Goal: Task Accomplishment & Management: Complete application form

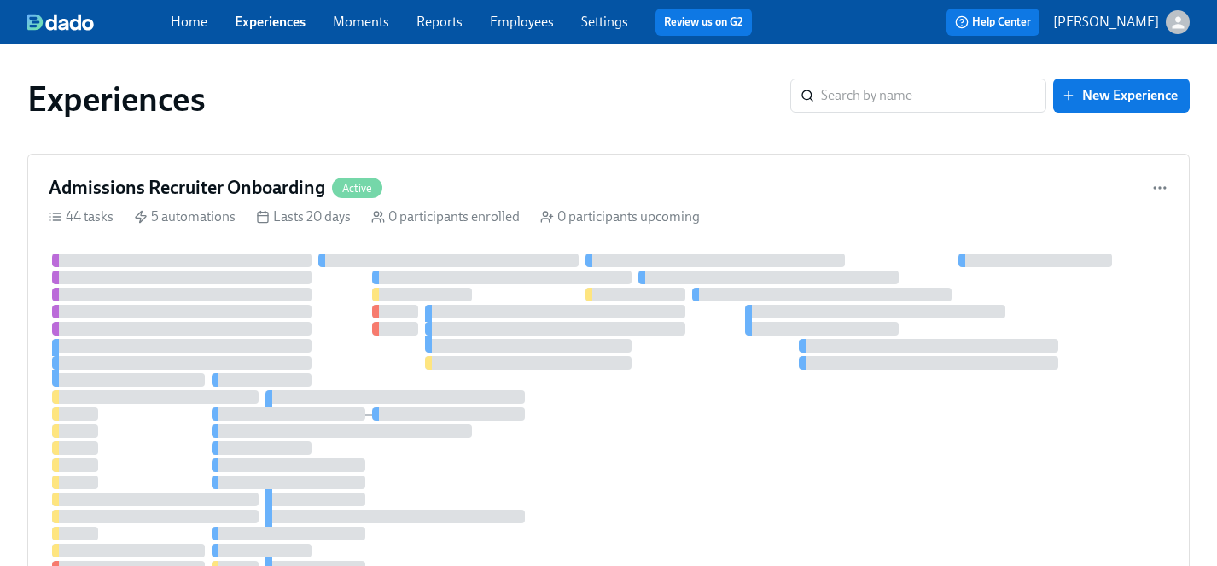
click at [514, 19] on link "Employees" at bounding box center [522, 22] width 64 height 16
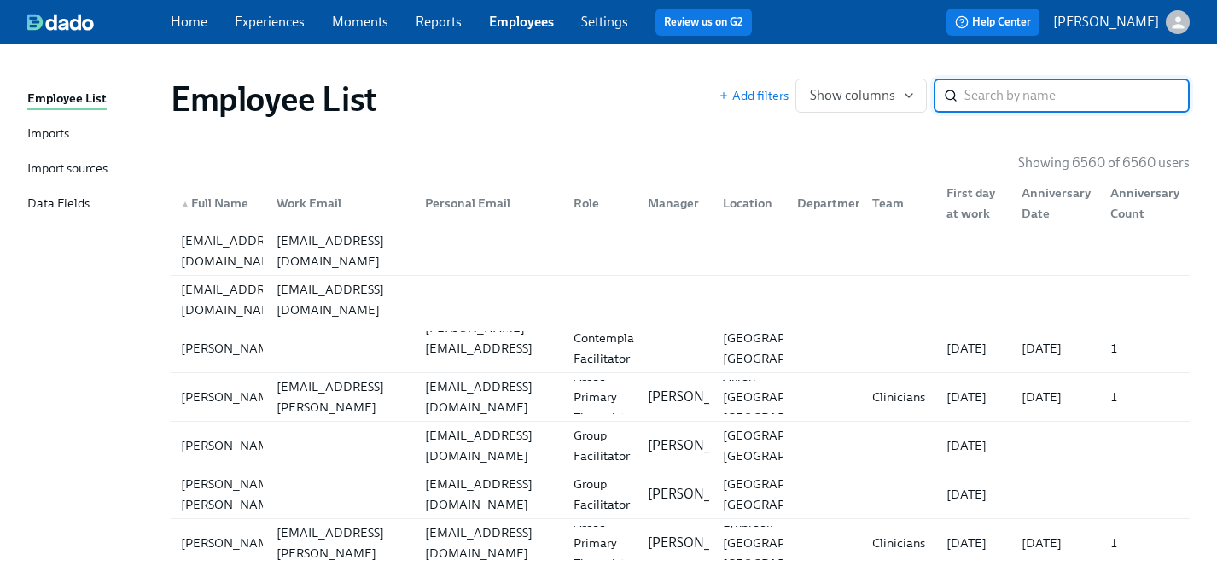
click at [990, 103] on input "search" at bounding box center [1076, 95] width 225 height 34
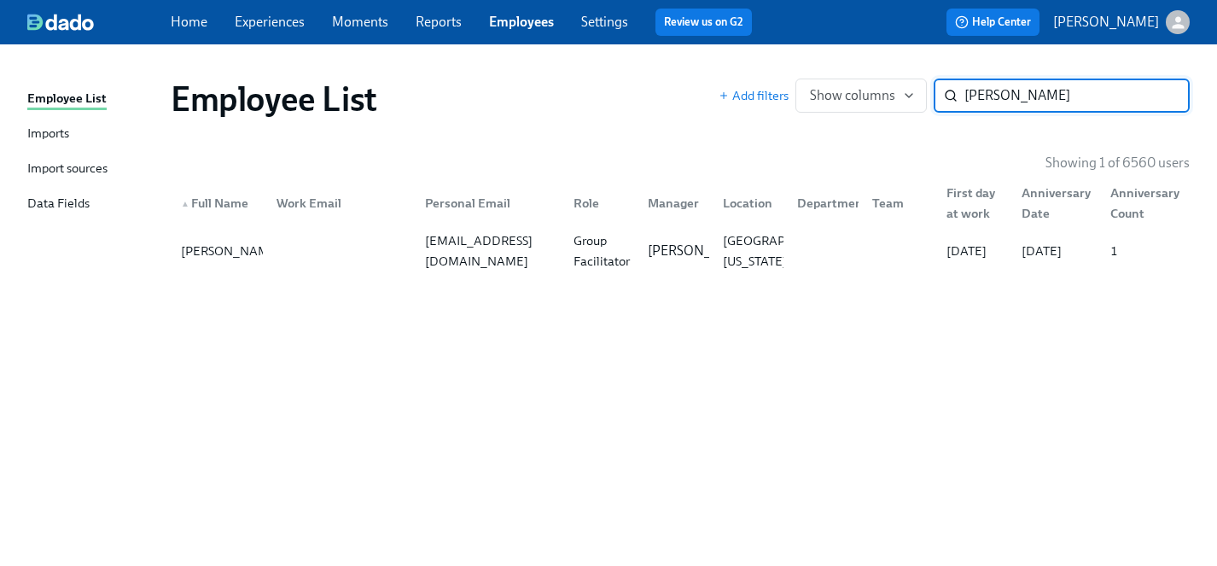
type input "rebecca ly"
click at [203, 250] on div "Rebecca Lynn" at bounding box center [230, 251] width 113 height 20
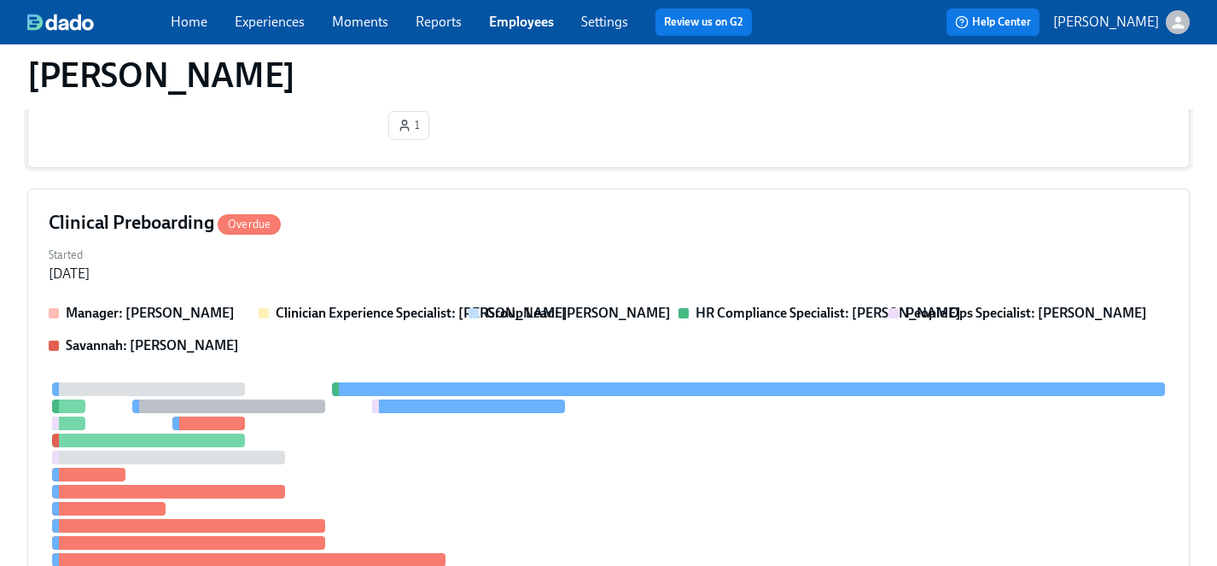
scroll to position [357, 0]
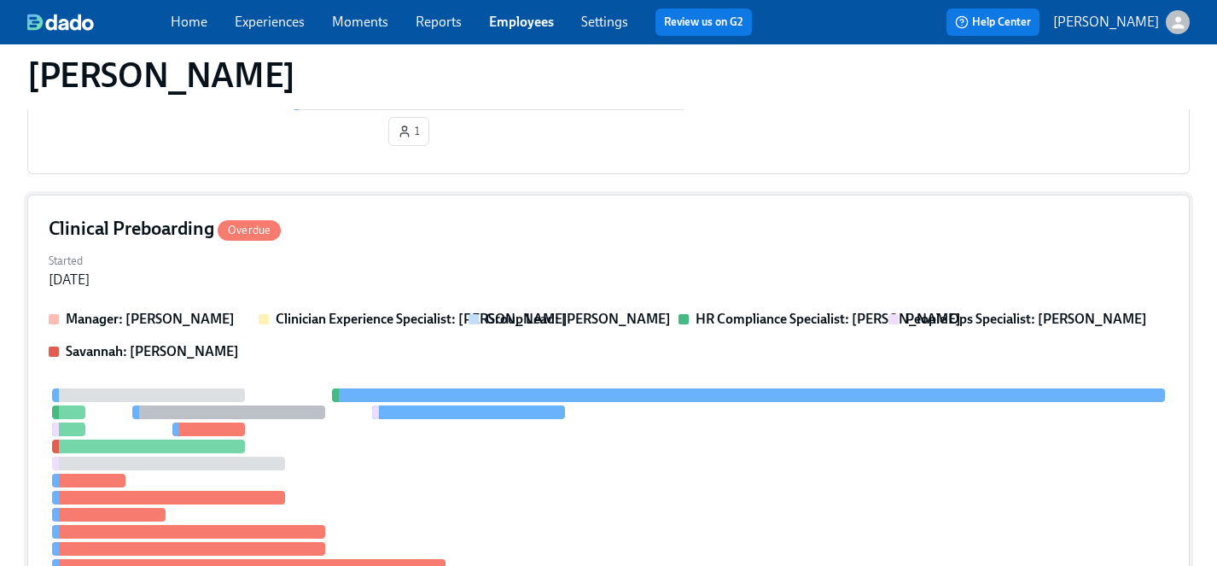
click at [423, 259] on div "Started Sep 05, 2025" at bounding box center [608, 268] width 1119 height 41
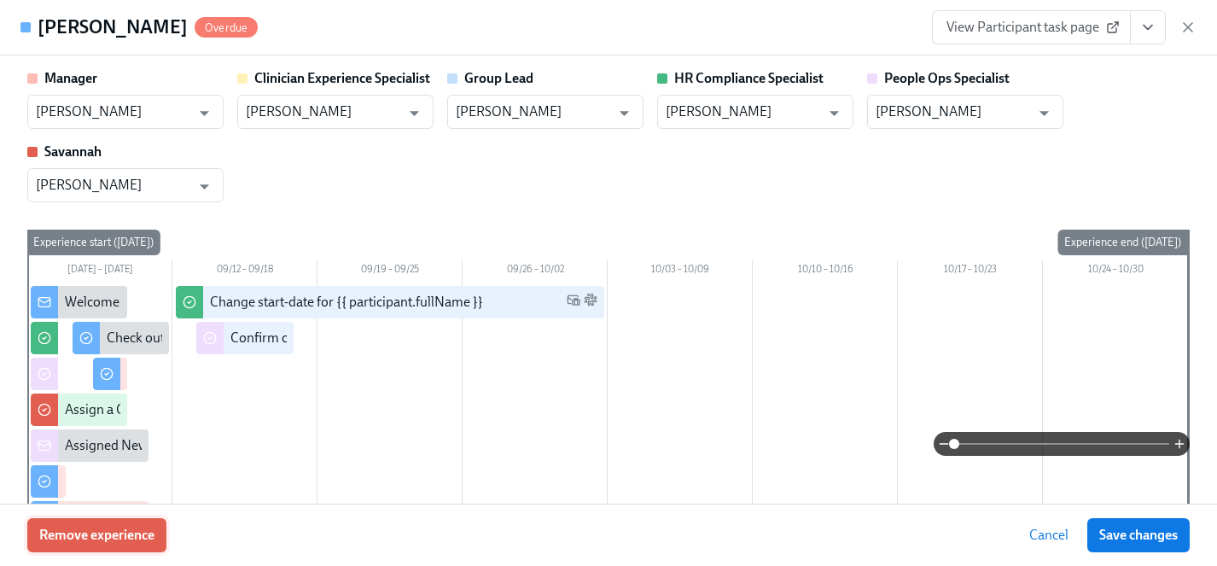
click at [115, 537] on span "Remove experience" at bounding box center [96, 534] width 115 height 17
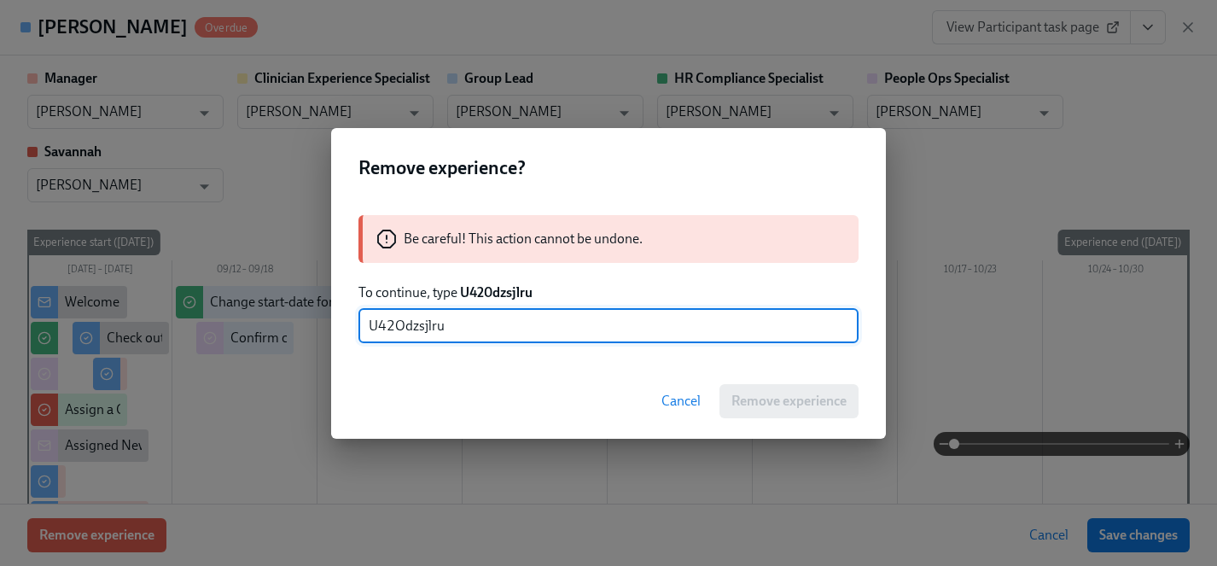
click at [404, 323] on input "U42Odzsjlru" at bounding box center [608, 326] width 500 height 34
type input "U420dzsjlru"
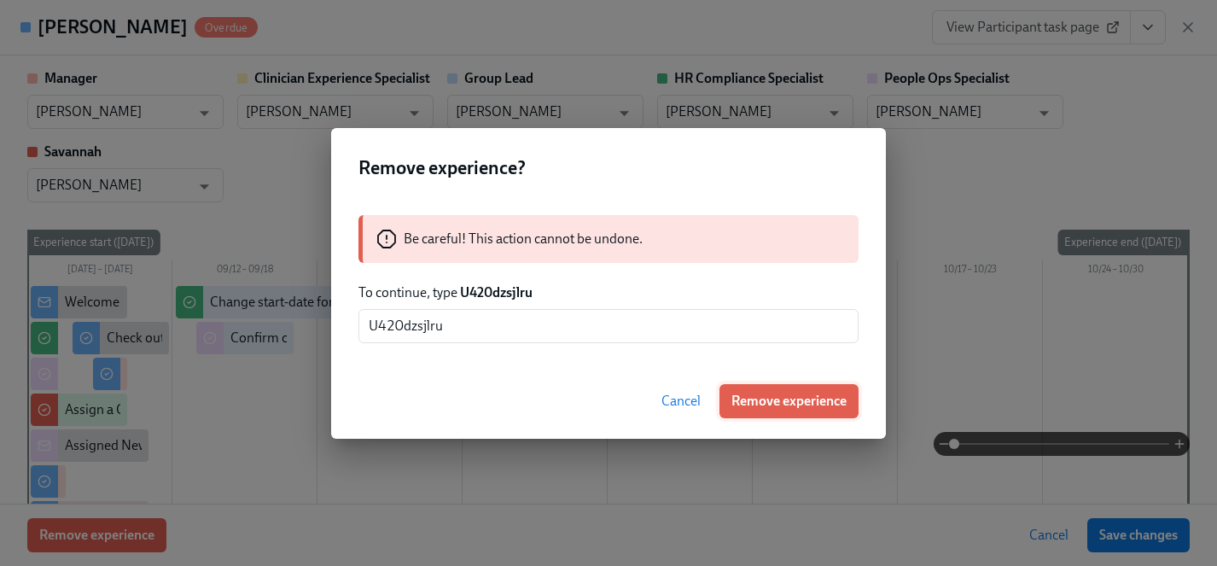
click at [781, 398] on span "Remove experience" at bounding box center [788, 400] width 115 height 17
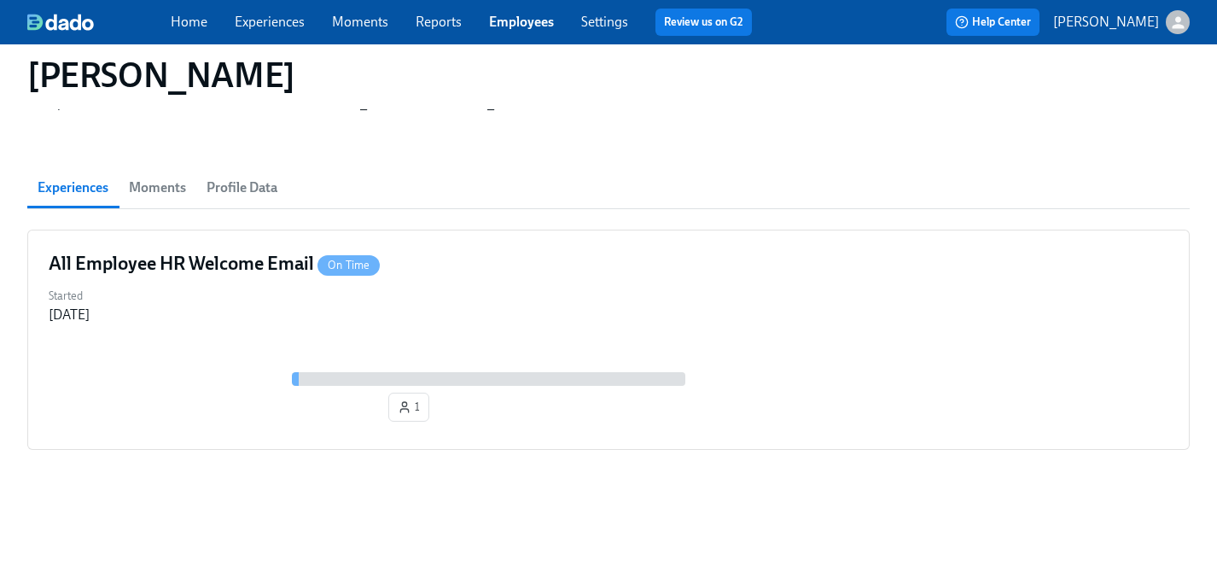
scroll to position [0, 0]
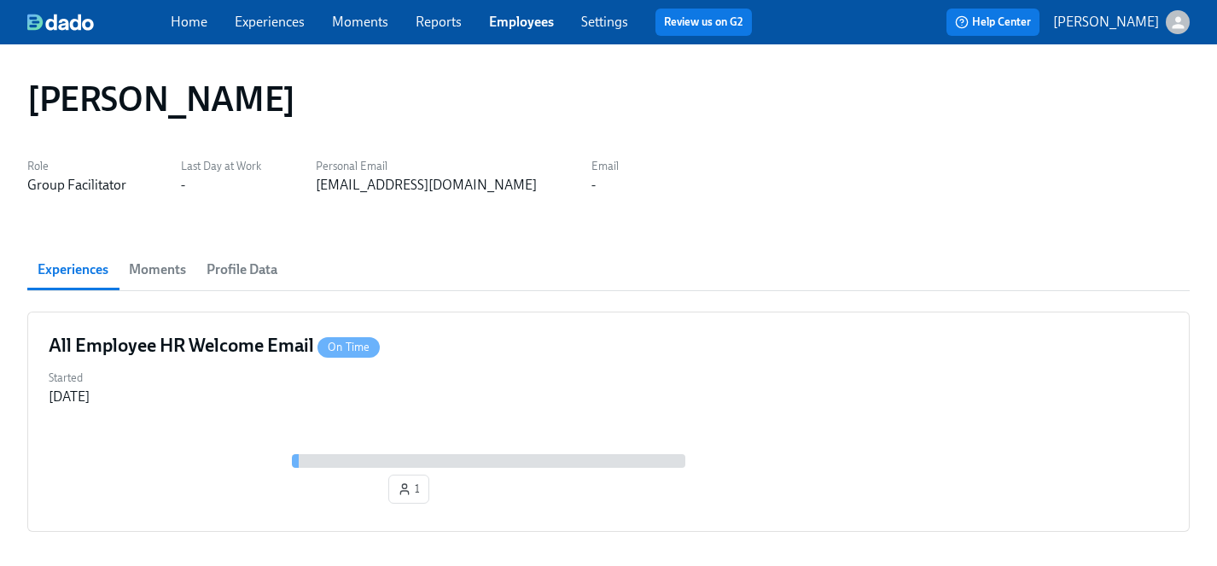
click at [263, 21] on link "Experiences" at bounding box center [270, 22] width 70 height 16
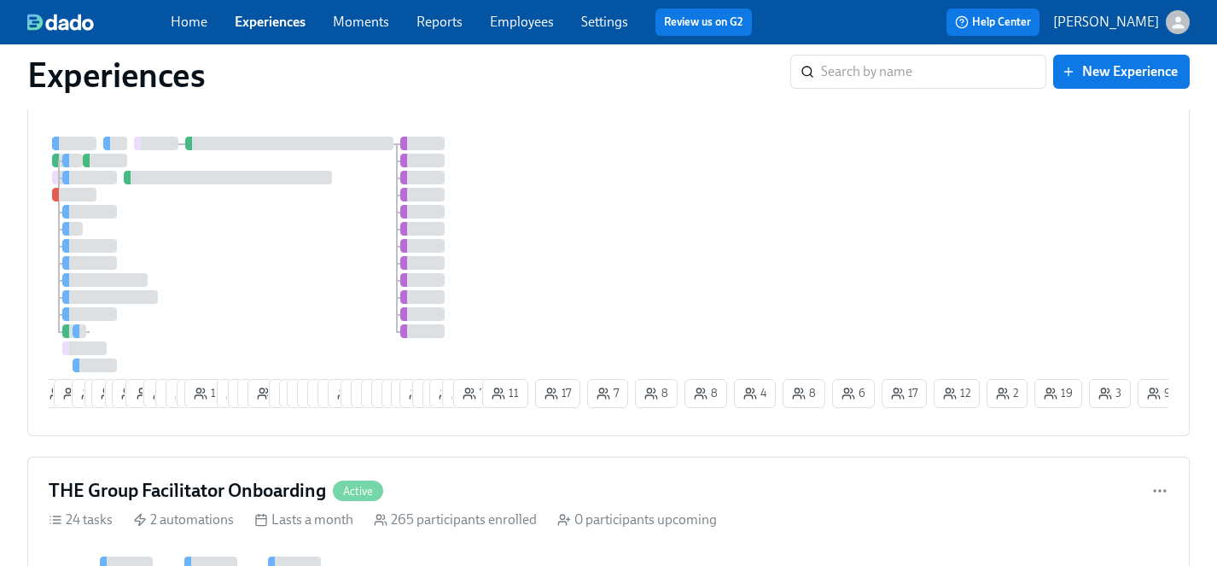
scroll to position [2442, 0]
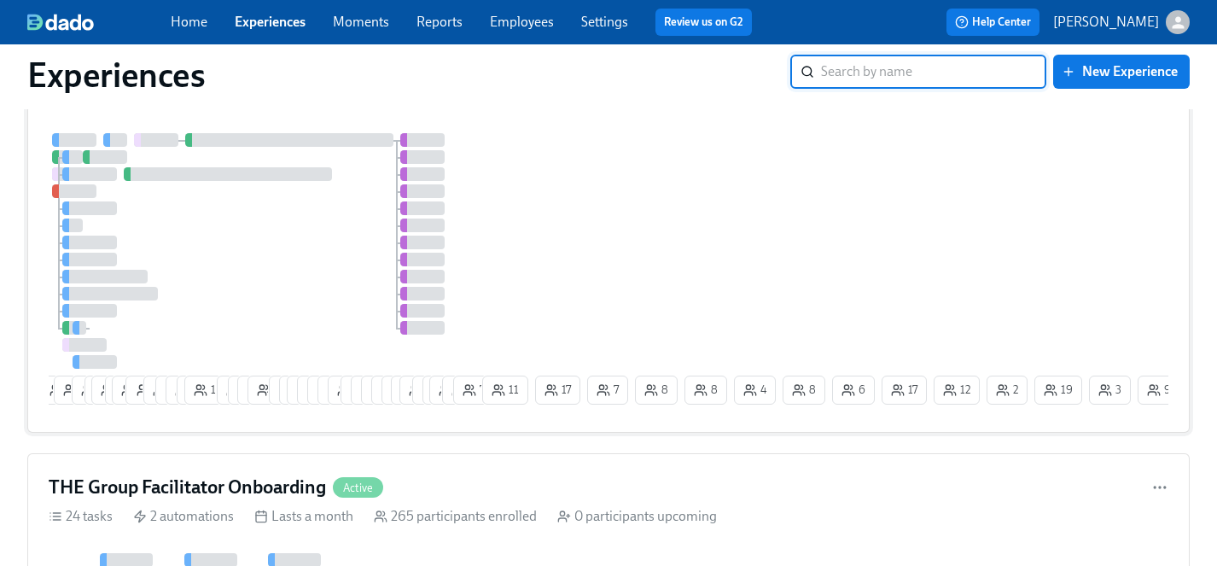
click at [275, 270] on div at bounding box center [264, 250] width 430 height 235
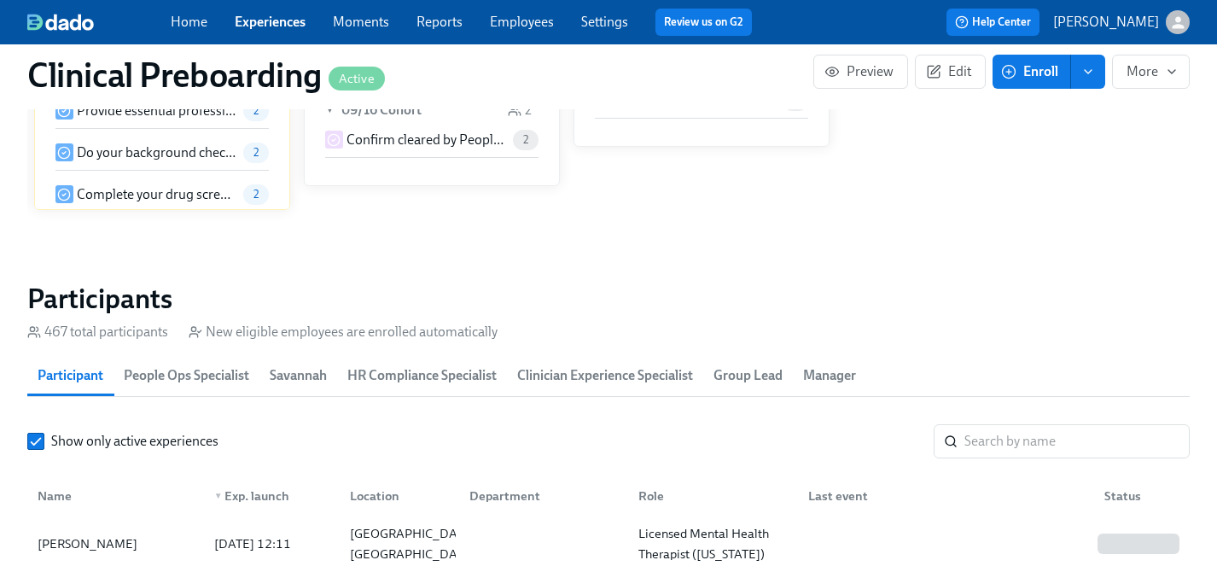
scroll to position [1820, 0]
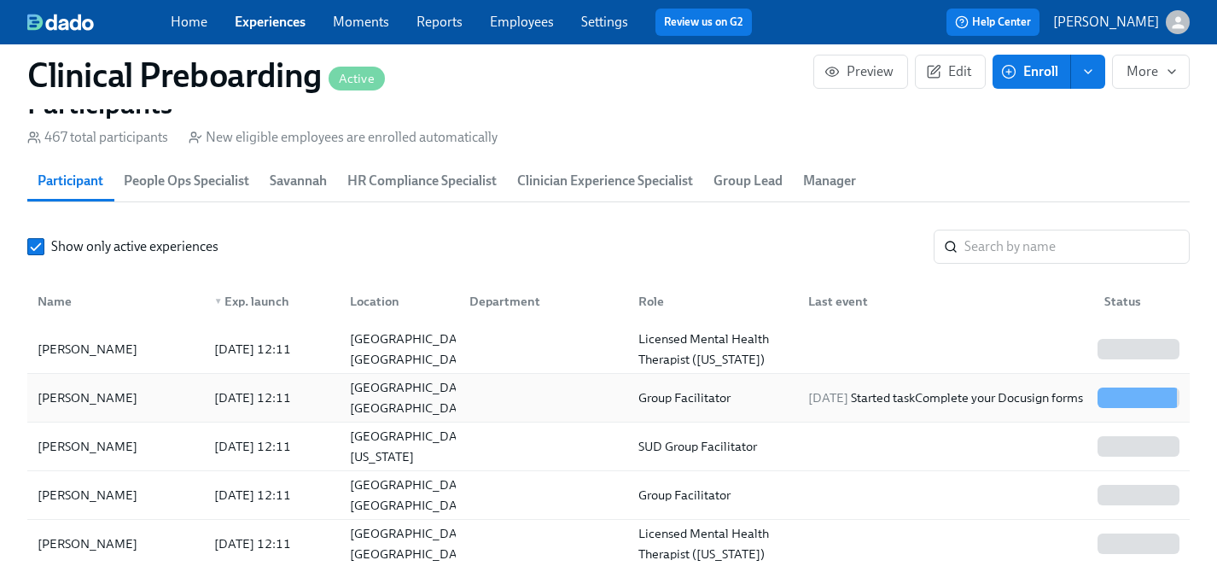
click at [102, 399] on div "April Brewer" at bounding box center [87, 397] width 113 height 20
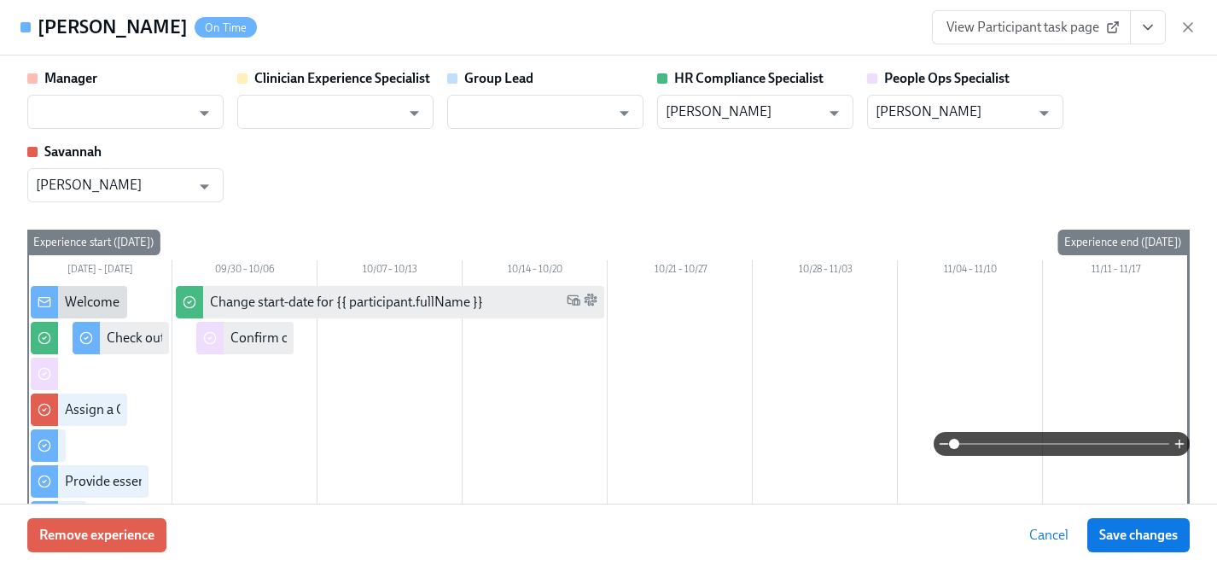
click at [1153, 31] on icon "View task page" at bounding box center [1147, 27] width 17 height 17
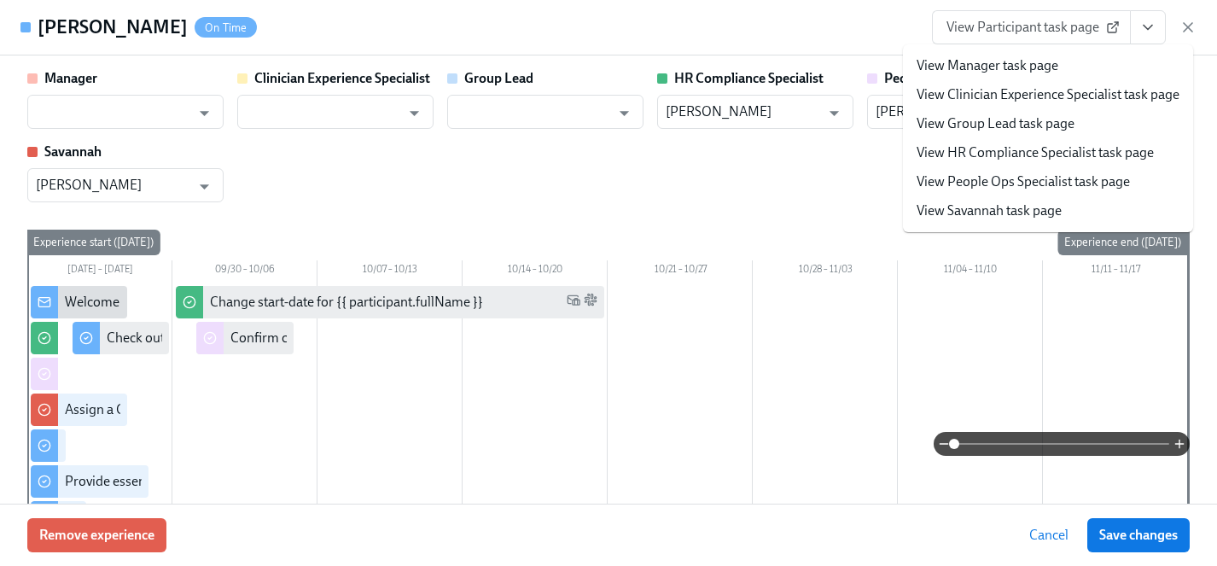
click at [999, 152] on link "View HR Compliance Specialist task page" at bounding box center [1034, 152] width 237 height 19
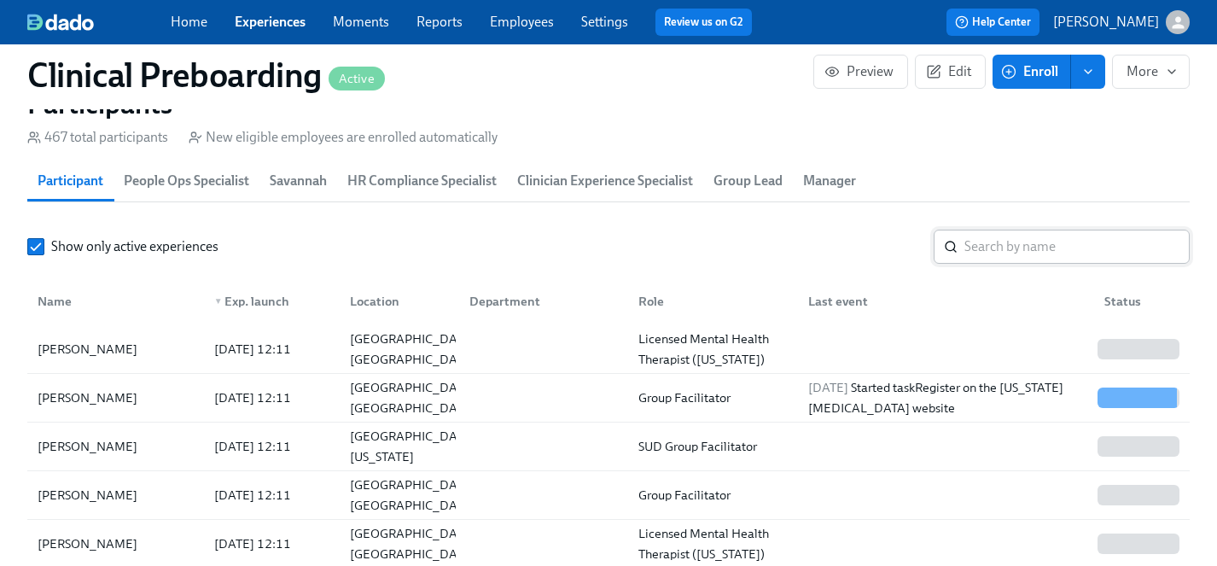
click at [1027, 253] on input "search" at bounding box center [1076, 246] width 225 height 34
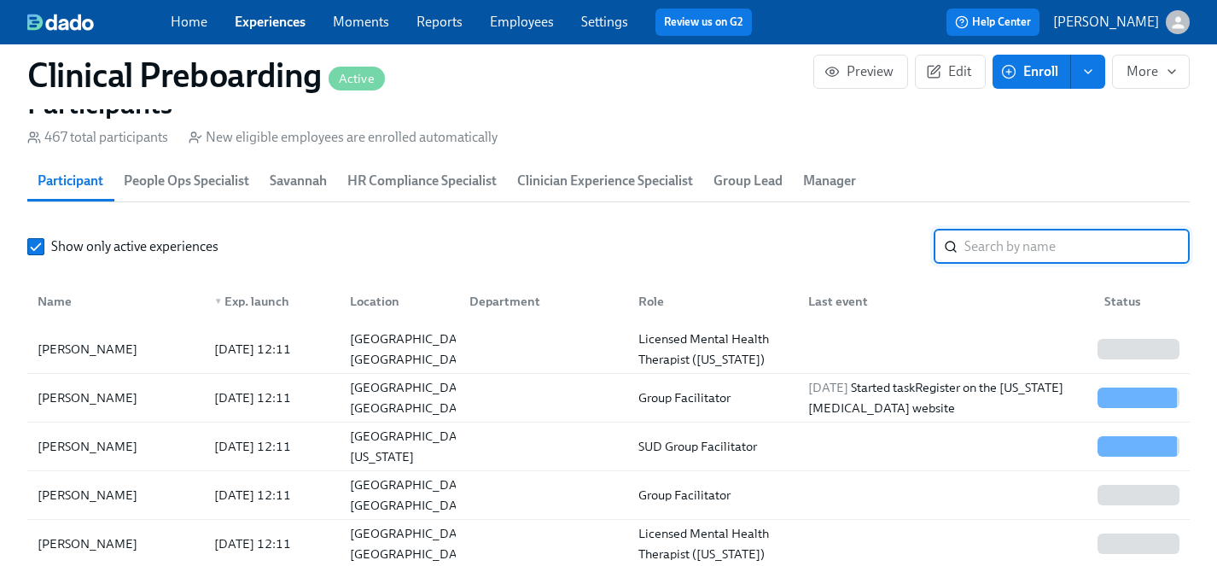
scroll to position [0, 20931]
click at [1012, 235] on input "search" at bounding box center [1076, 246] width 225 height 34
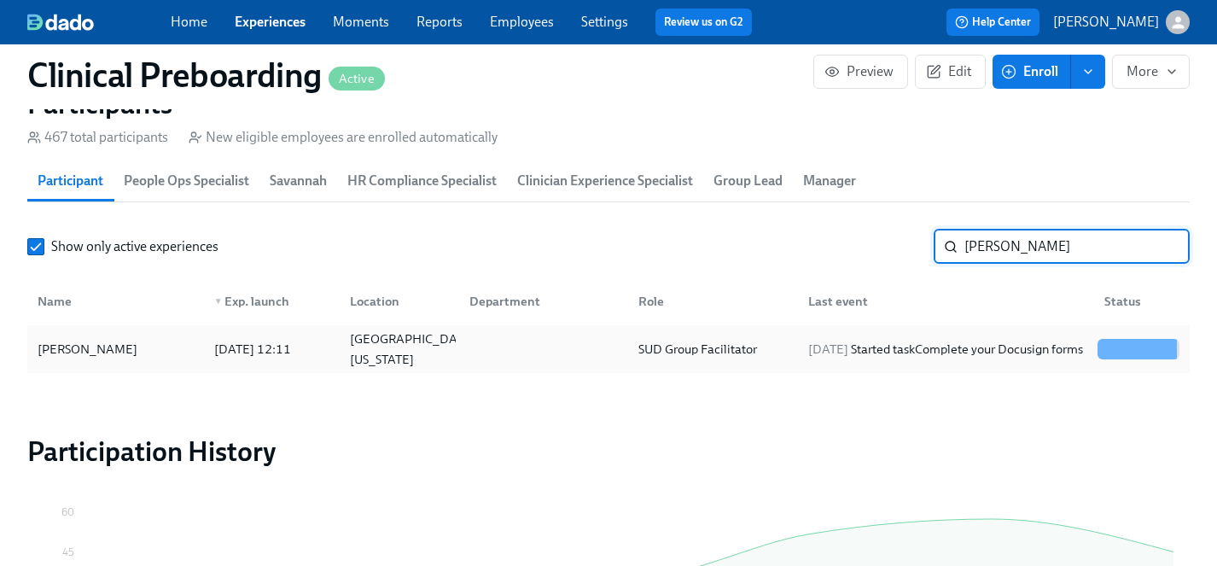
click at [101, 345] on div "Kristian McCalop" at bounding box center [87, 349] width 113 height 20
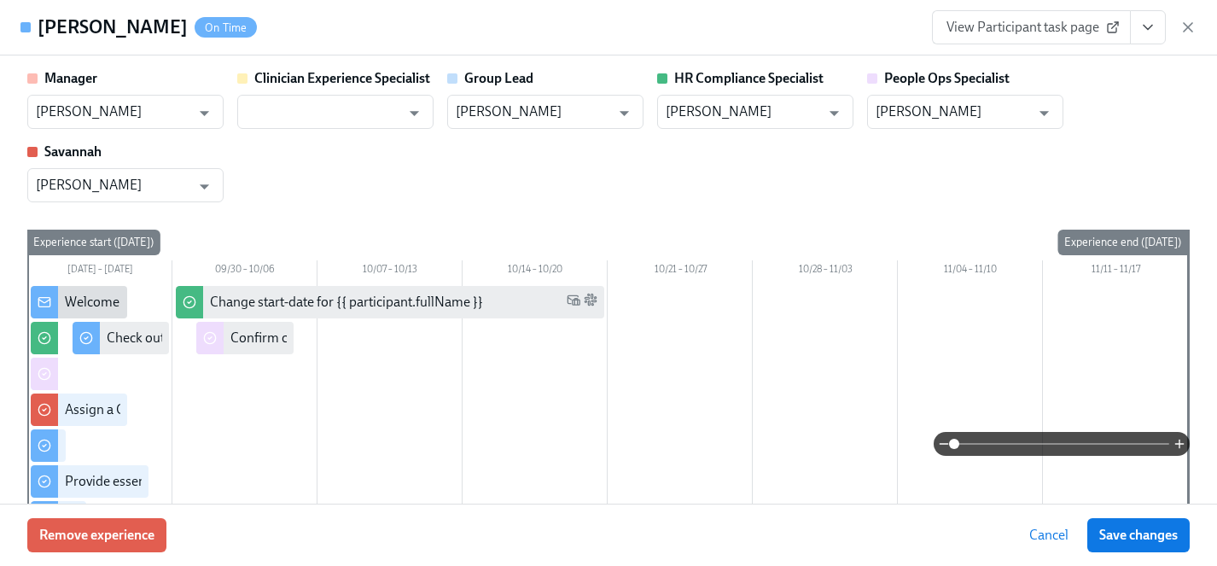
click at [1159, 32] on button "View task page" at bounding box center [1148, 27] width 36 height 34
click at [1147, 32] on icon "View task page" at bounding box center [1147, 27] width 17 height 17
click at [1145, 32] on icon "View task page" at bounding box center [1147, 27] width 17 height 17
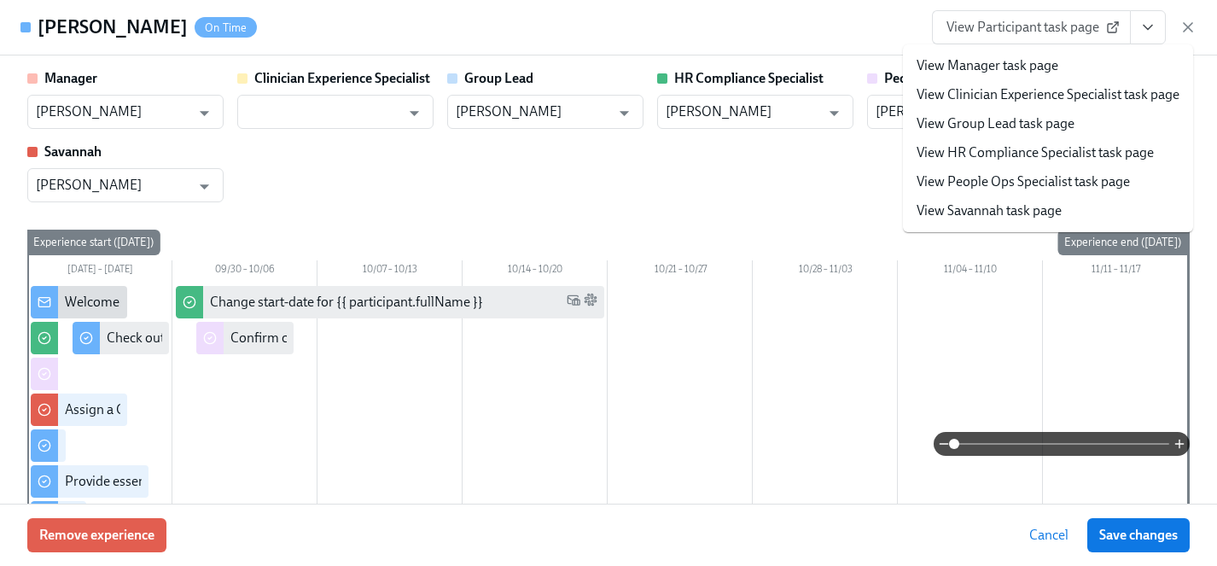
click at [967, 152] on link "View HR Compliance Specialist task page" at bounding box center [1034, 152] width 237 height 19
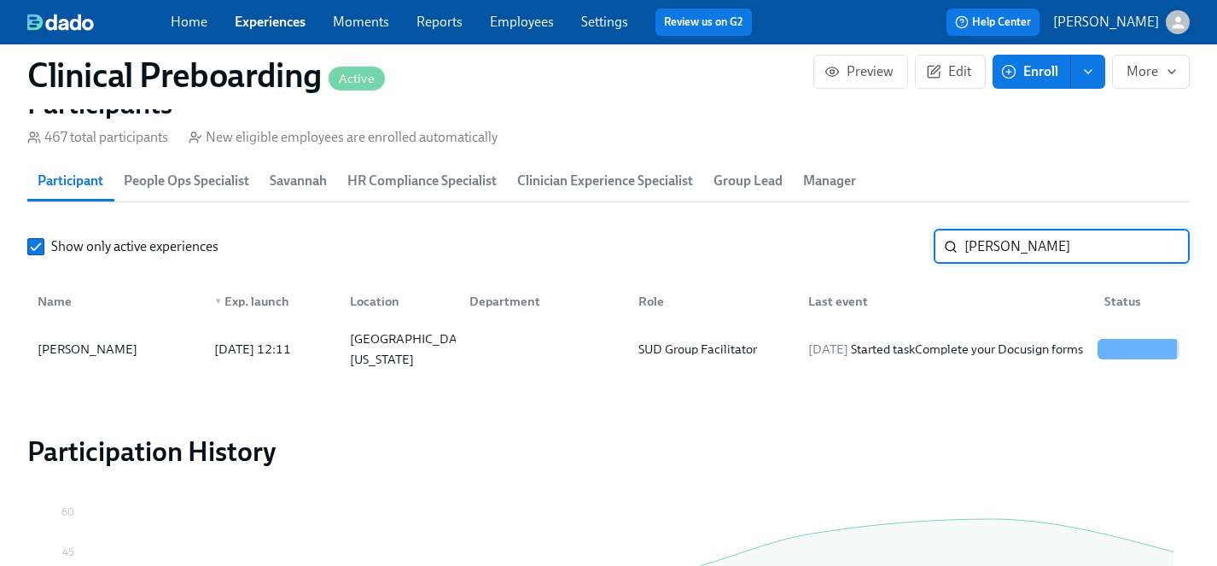
drag, startPoint x: 1021, startPoint y: 244, endPoint x: 843, endPoint y: 245, distance: 178.3
click at [843, 245] on div "Show only active experiences kristian ​" at bounding box center [608, 246] width 1162 height 34
click at [66, 353] on div "Raymond Lester" at bounding box center [87, 349] width 113 height 20
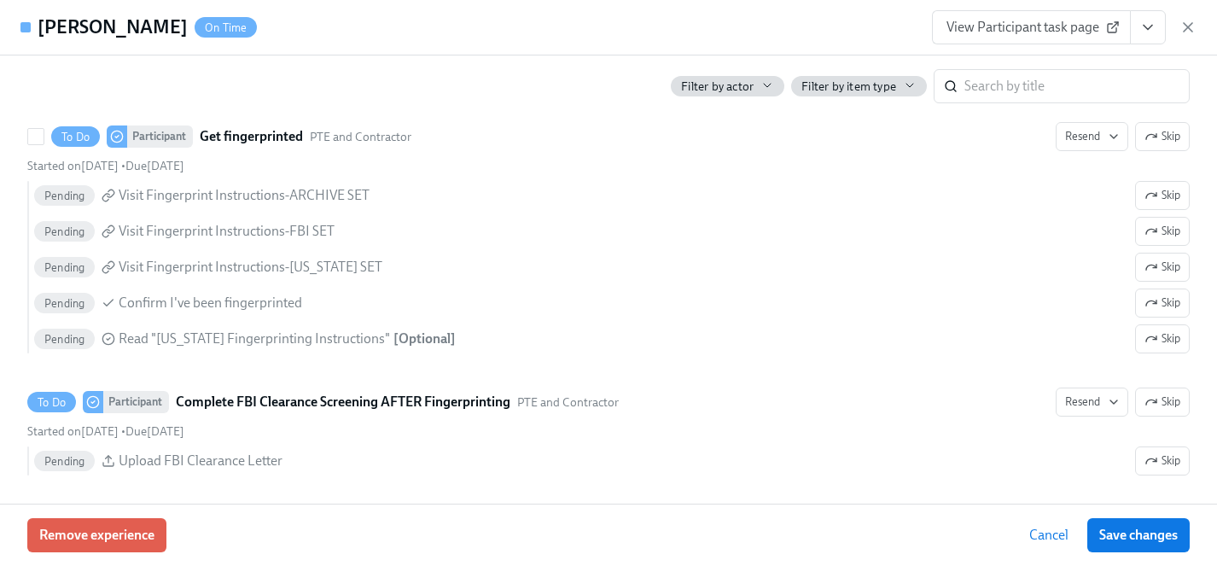
scroll to position [2628, 0]
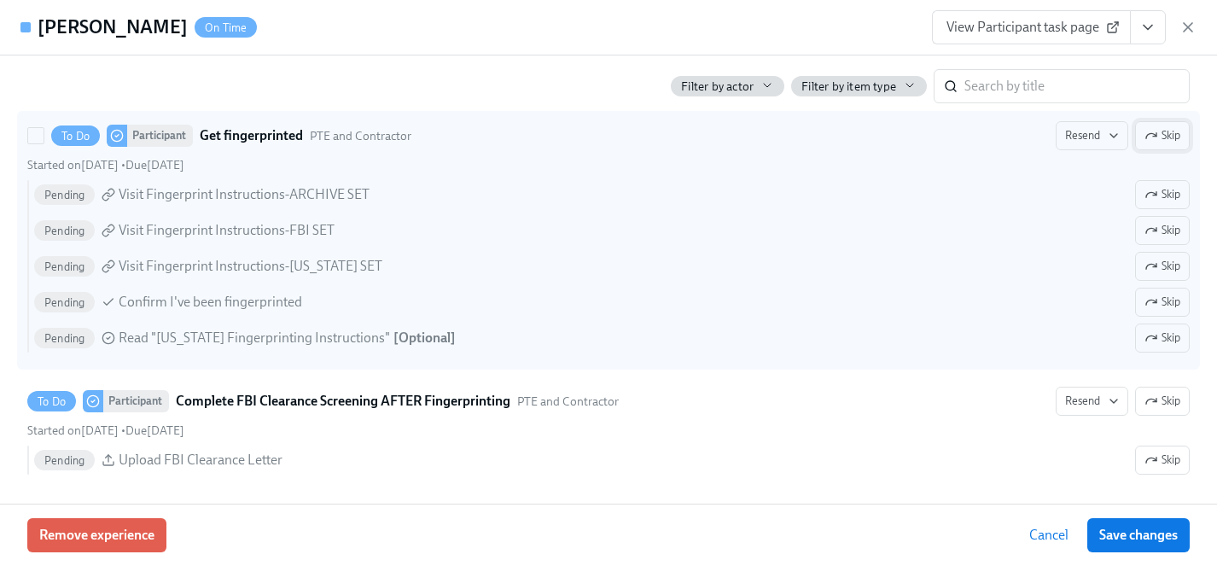
click at [1154, 132] on icon "button" at bounding box center [1151, 136] width 14 height 14
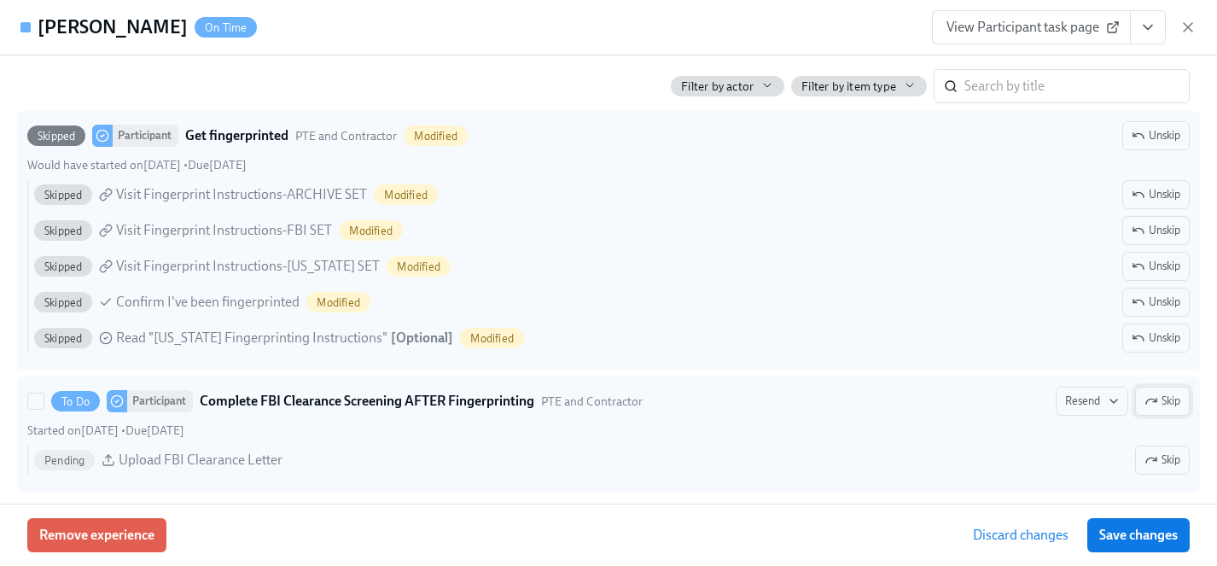
click at [1160, 396] on span "Skip" at bounding box center [1162, 400] width 36 height 17
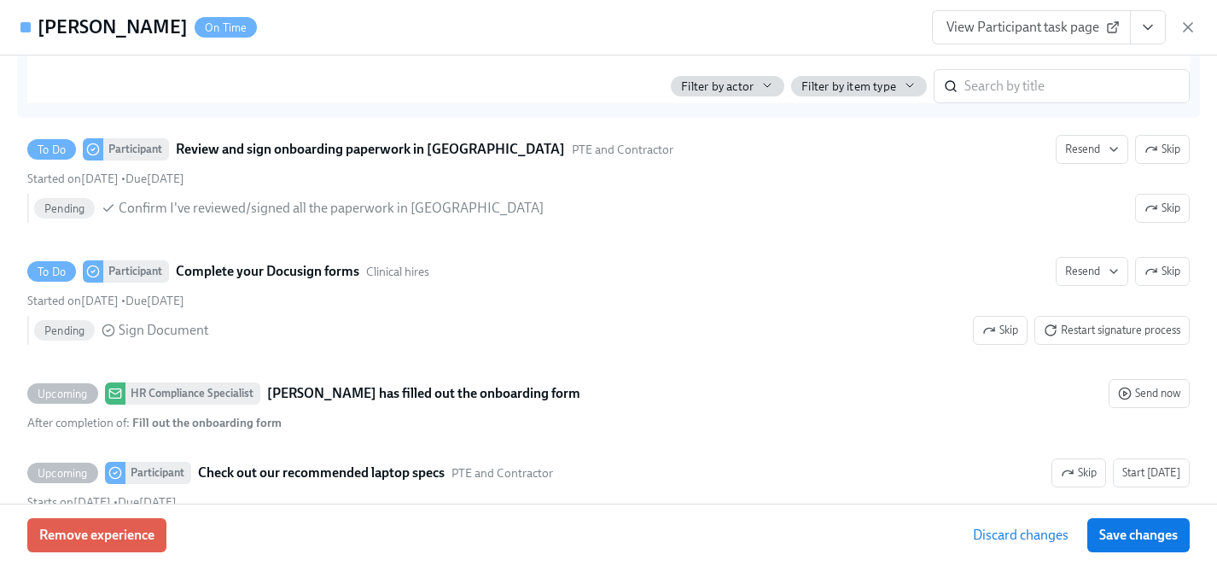
scroll to position [3001, 0]
click at [1114, 533] on span "Save changes" at bounding box center [1138, 534] width 78 height 17
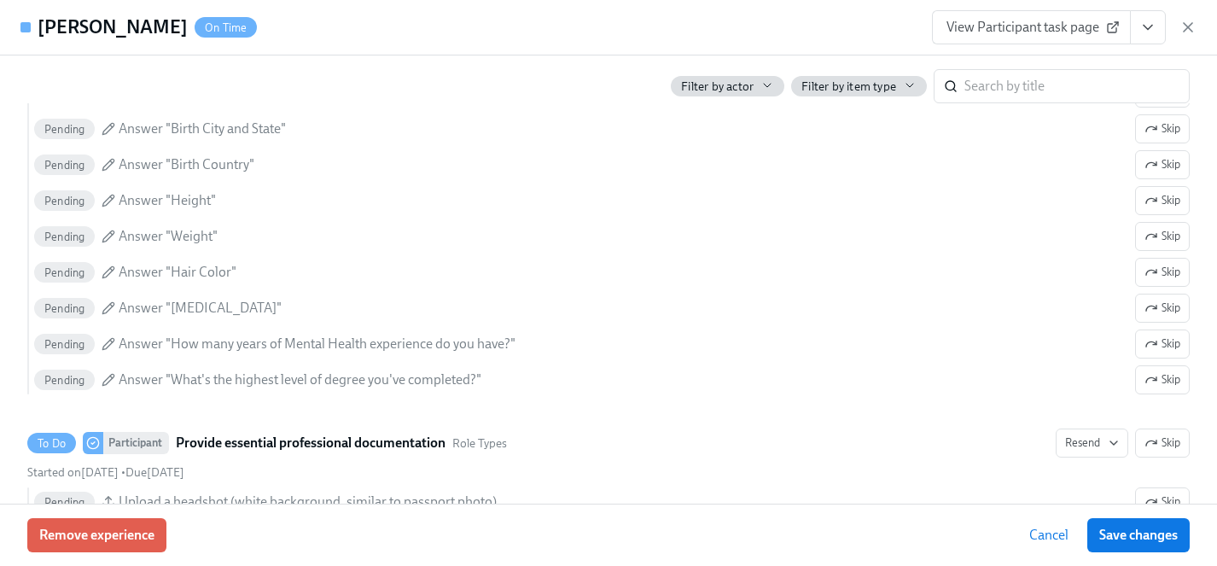
scroll to position [1384, 0]
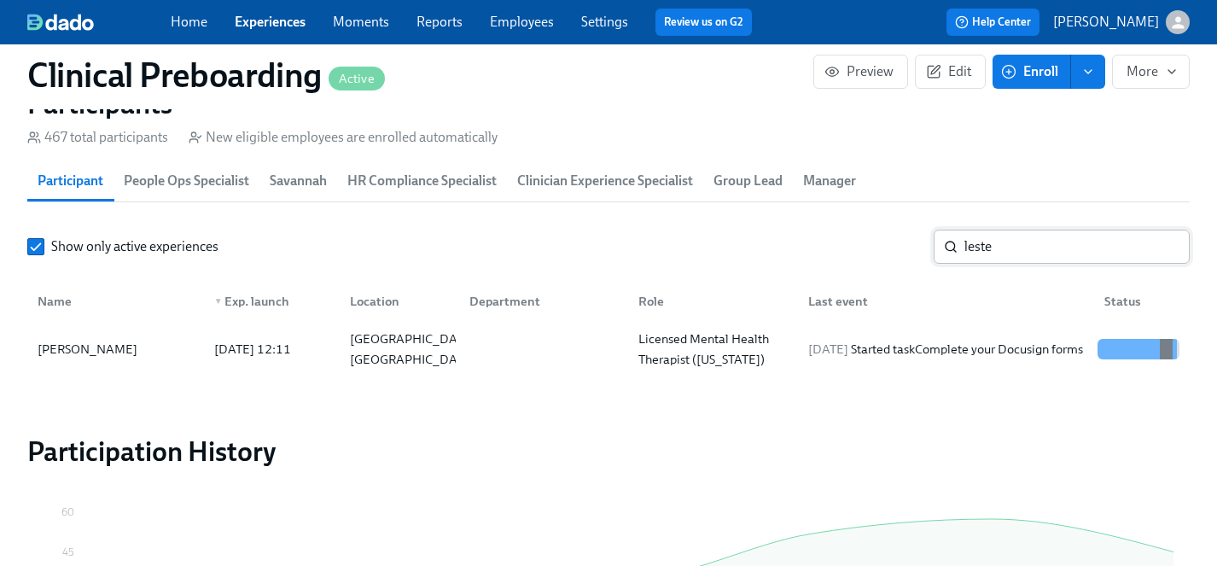
click at [1027, 245] on input "leste" at bounding box center [1076, 246] width 225 height 34
drag, startPoint x: 1027, startPoint y: 247, endPoint x: 895, endPoint y: 247, distance: 132.2
click at [895, 247] on div "Show only active experiences leste ​" at bounding box center [608, 246] width 1162 height 34
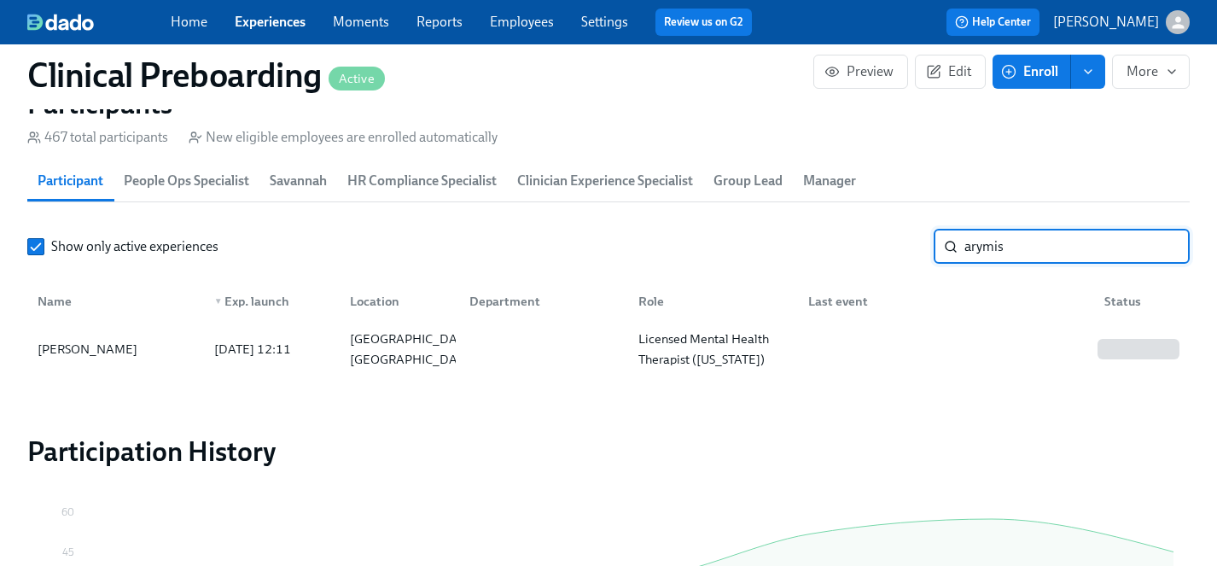
type input "arymis"
click at [86, 351] on div "Arymis Stevenson" at bounding box center [87, 349] width 113 height 20
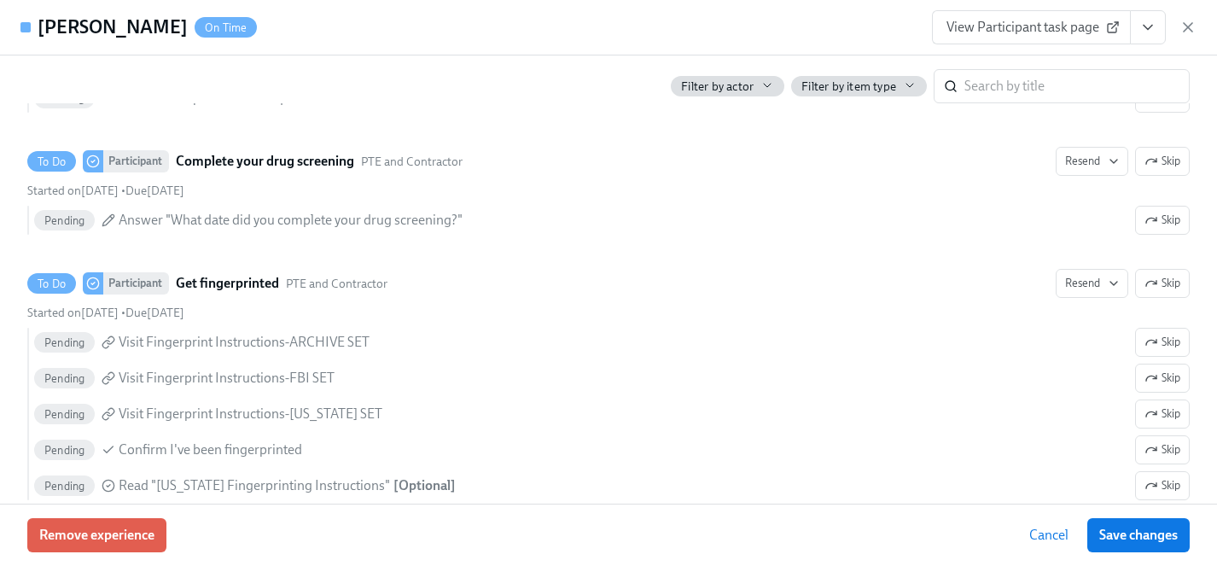
scroll to position [2483, 0]
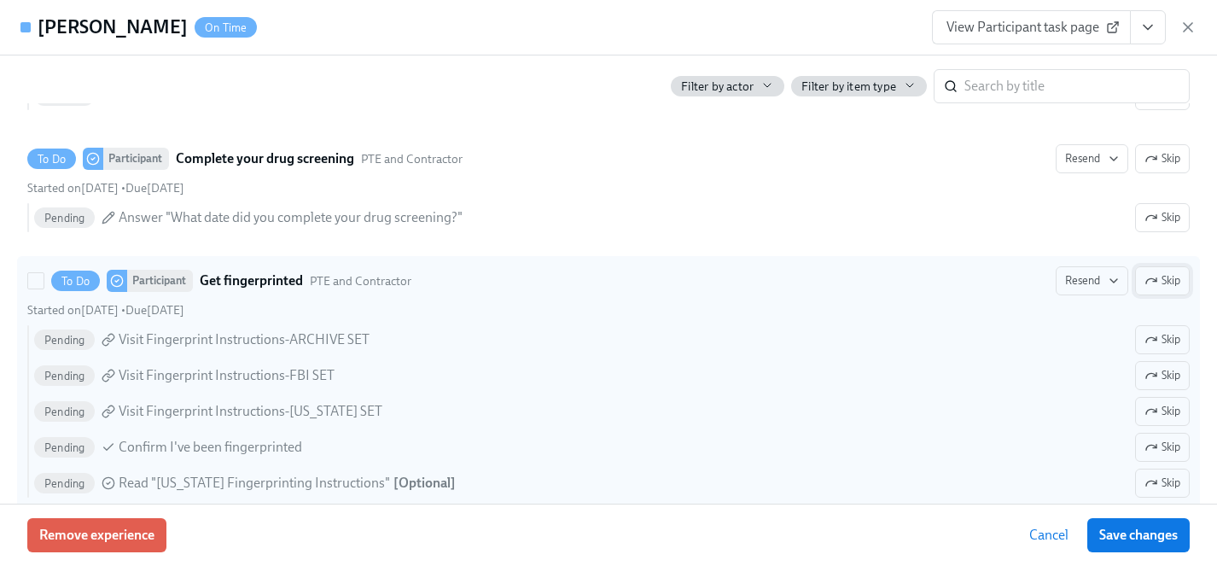
click at [1163, 279] on span "Skip" at bounding box center [1162, 280] width 36 height 17
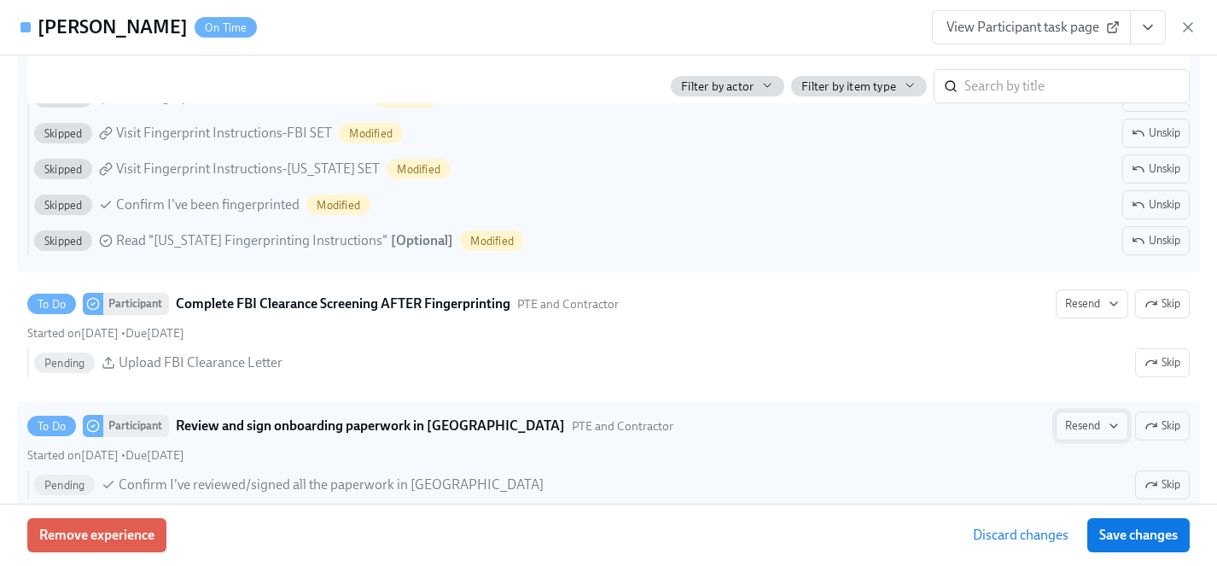
scroll to position [2796, 0]
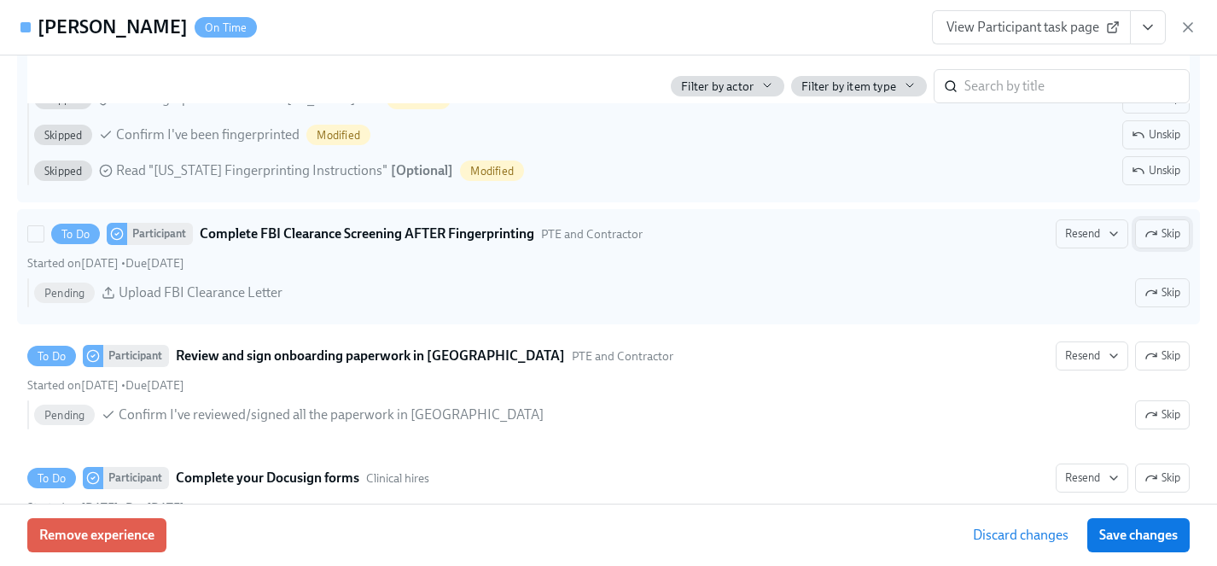
click at [1165, 239] on span "Skip" at bounding box center [1162, 233] width 36 height 17
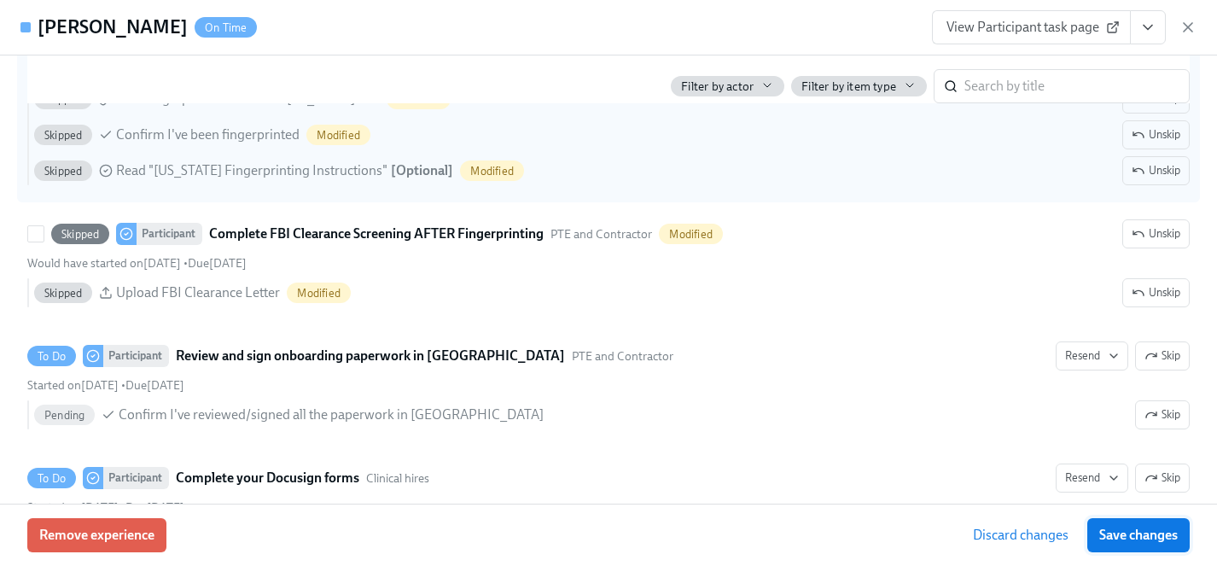
click at [1163, 536] on span "Save changes" at bounding box center [1138, 534] width 78 height 17
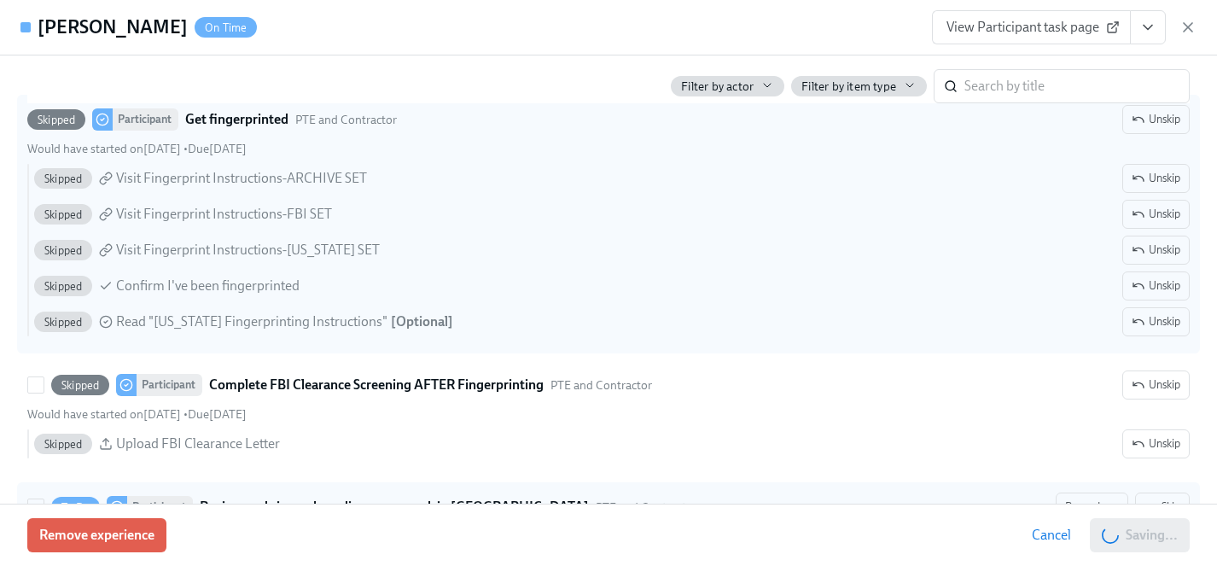
scroll to position [2642, 0]
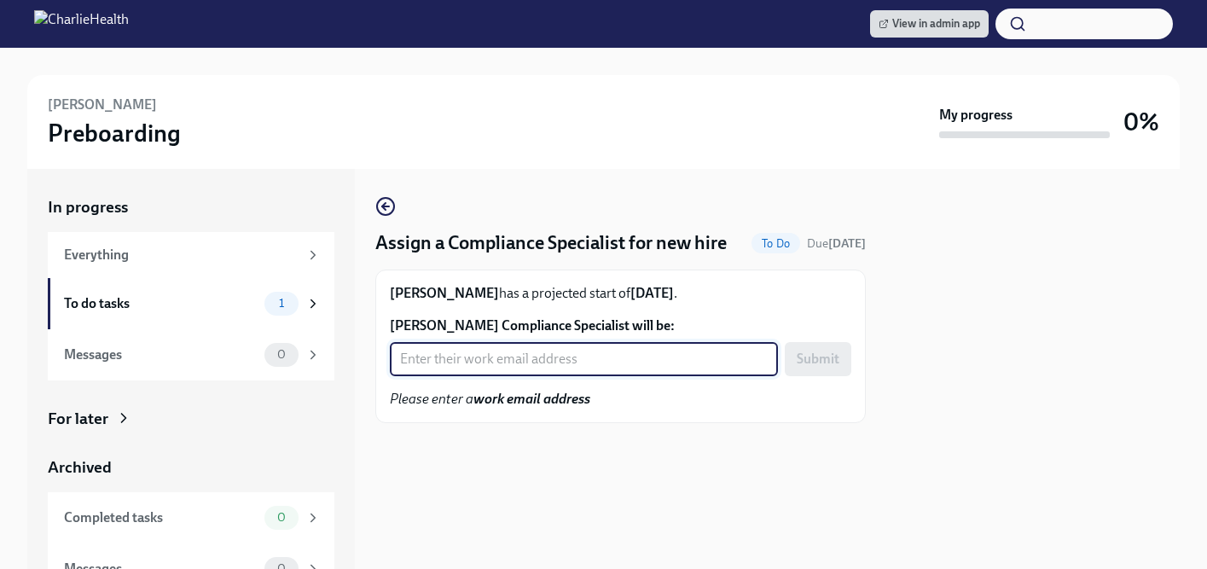
click at [482, 376] on input "[PERSON_NAME] Compliance Specialist will be:" at bounding box center [584, 359] width 388 height 34
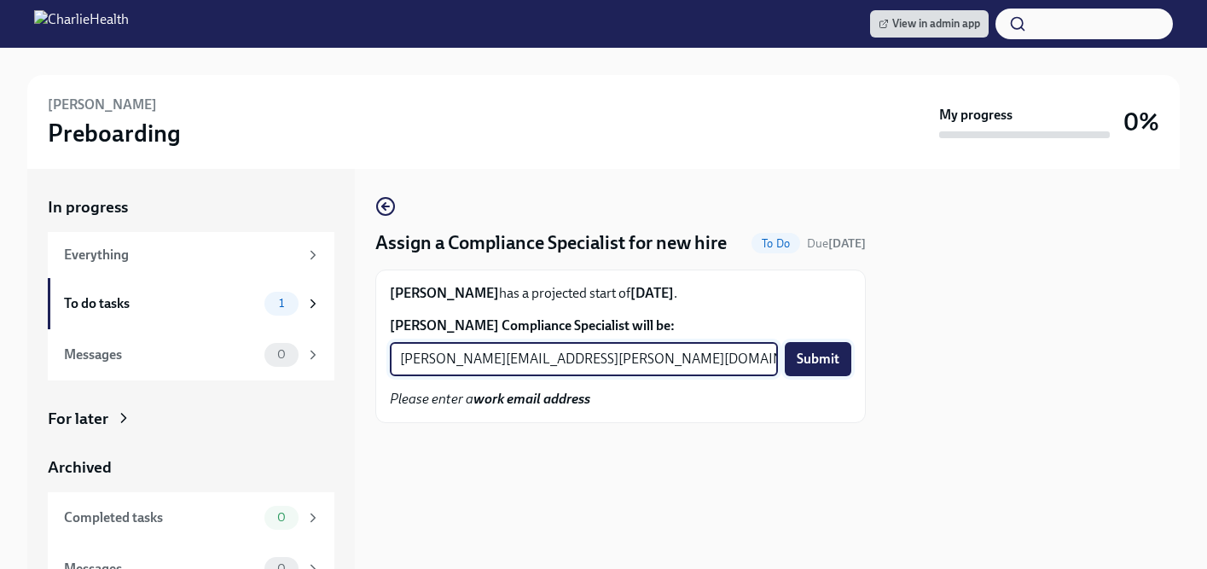
type input "[PERSON_NAME][EMAIL_ADDRESS][PERSON_NAME][DOMAIN_NAME]"
click at [822, 368] on span "Submit" at bounding box center [818, 359] width 43 height 17
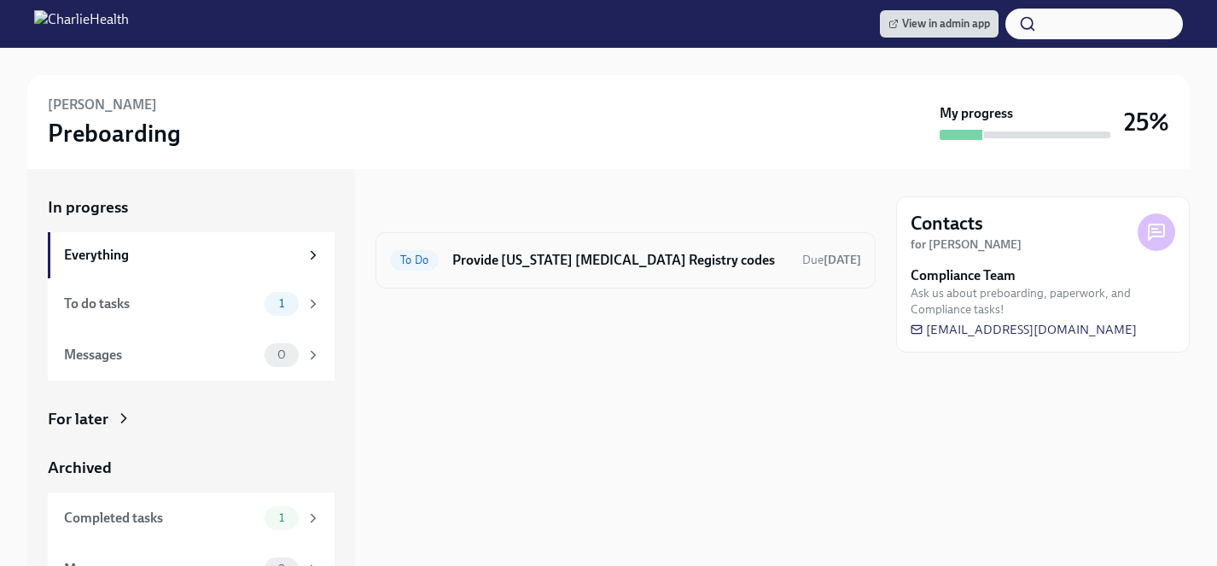
click at [480, 270] on div "To Do Provide Pennsylvania Child Abuse Registry codes Due tomorrow" at bounding box center [625, 260] width 471 height 27
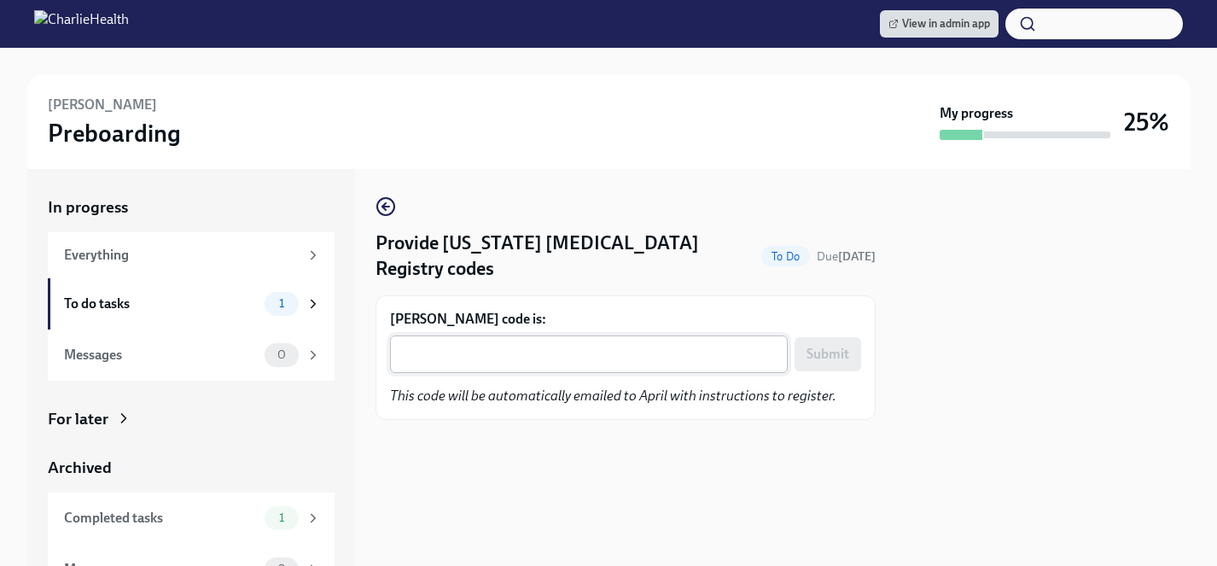
click at [475, 345] on textarea "April Brewer's code is:" at bounding box center [588, 354] width 377 height 20
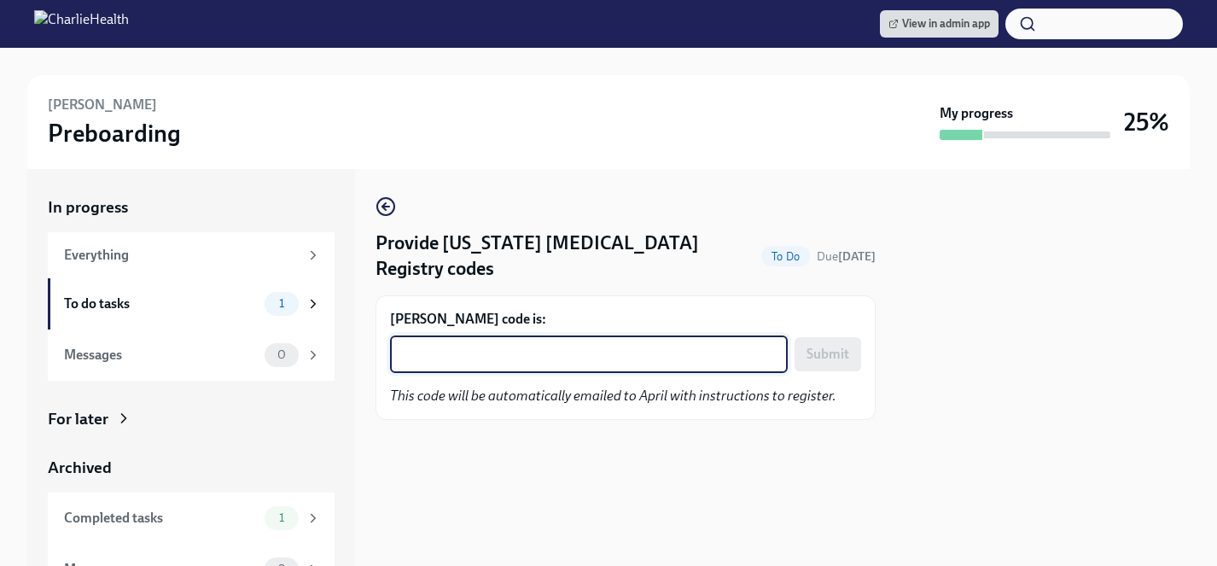
paste textarea "OQKLSHAYJZFV"
type textarea "OQKLSHAYJZFV"
click at [824, 350] on span "Submit" at bounding box center [827, 354] width 43 height 17
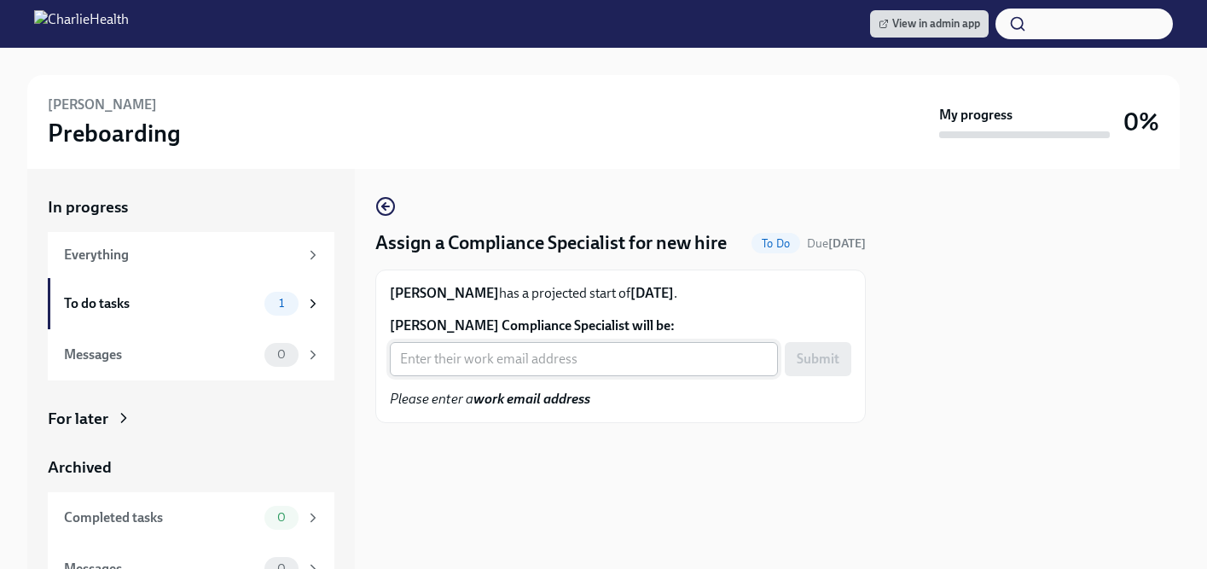
click at [572, 376] on input "Kristian McCalop's Compliance Specialist will be:" at bounding box center [584, 359] width 388 height 34
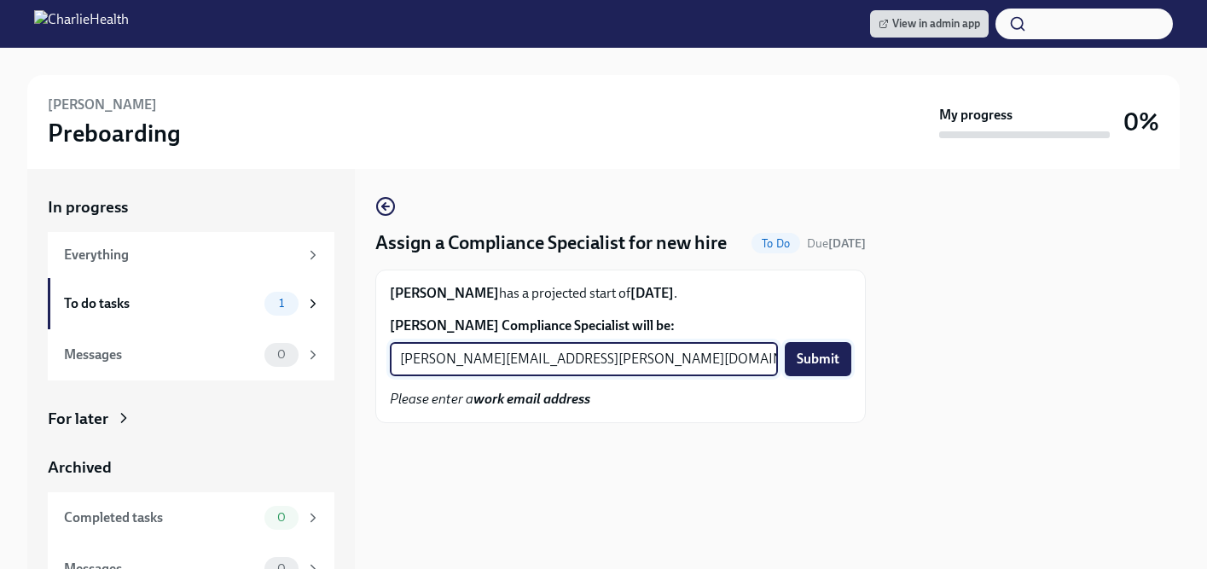
type input "jessica.barrett@charliehealth.com"
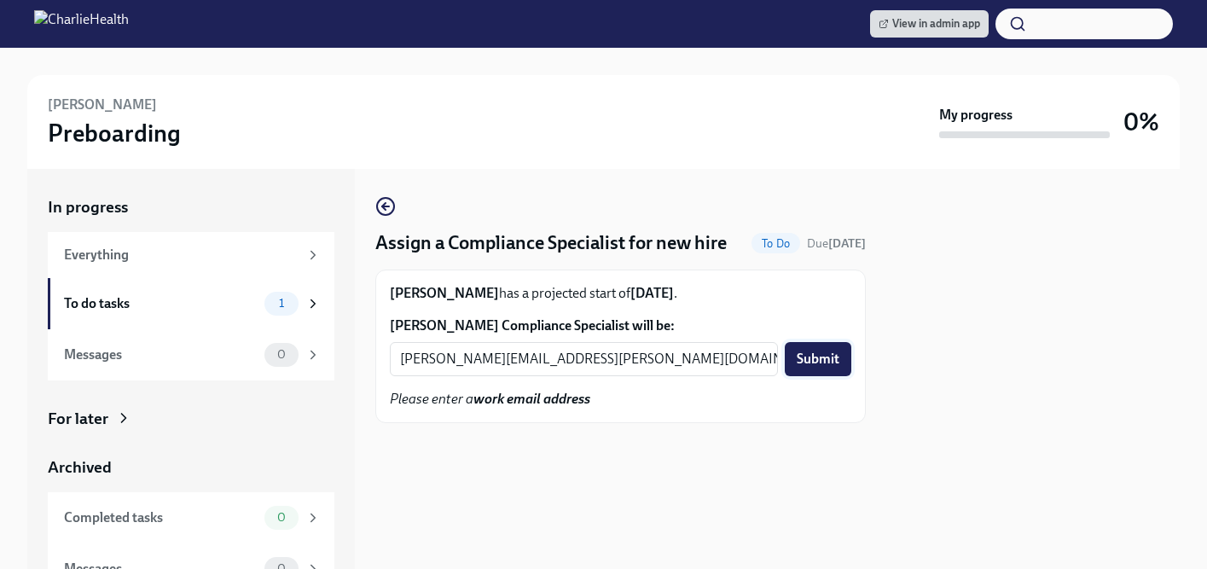
click at [822, 368] on span "Submit" at bounding box center [818, 359] width 43 height 17
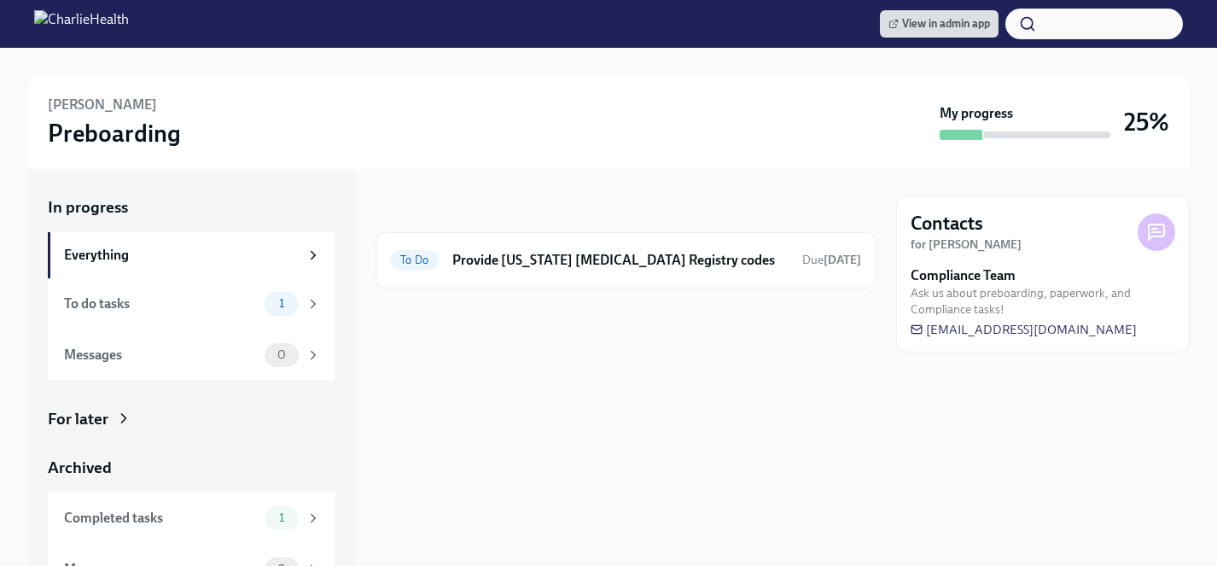
scroll to position [29, 0]
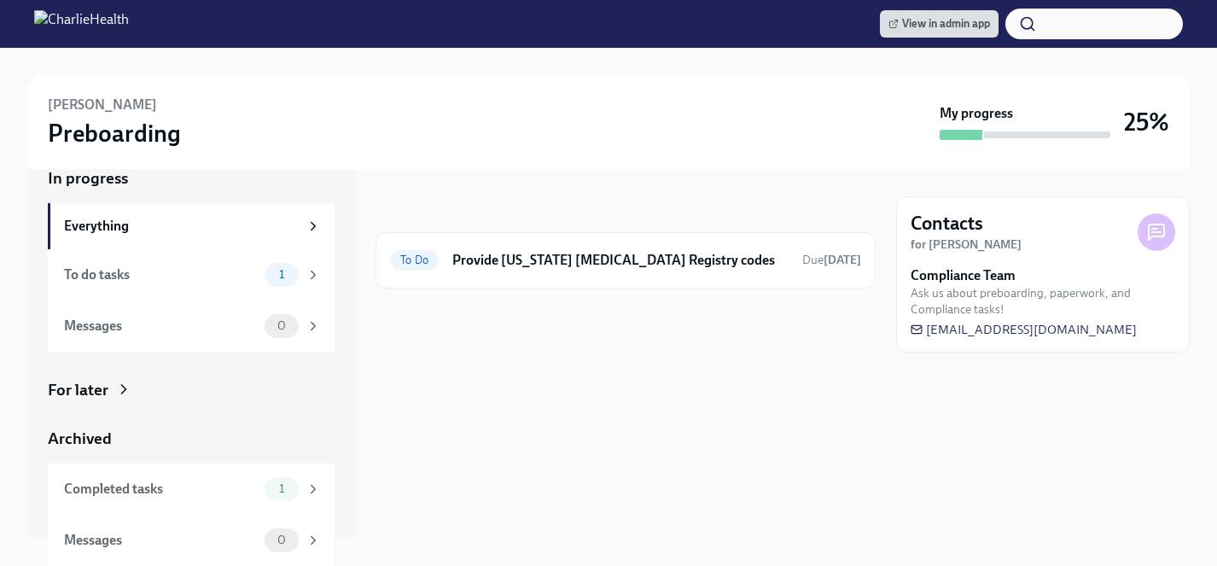
click at [94, 379] on div "For later" at bounding box center [78, 390] width 61 height 22
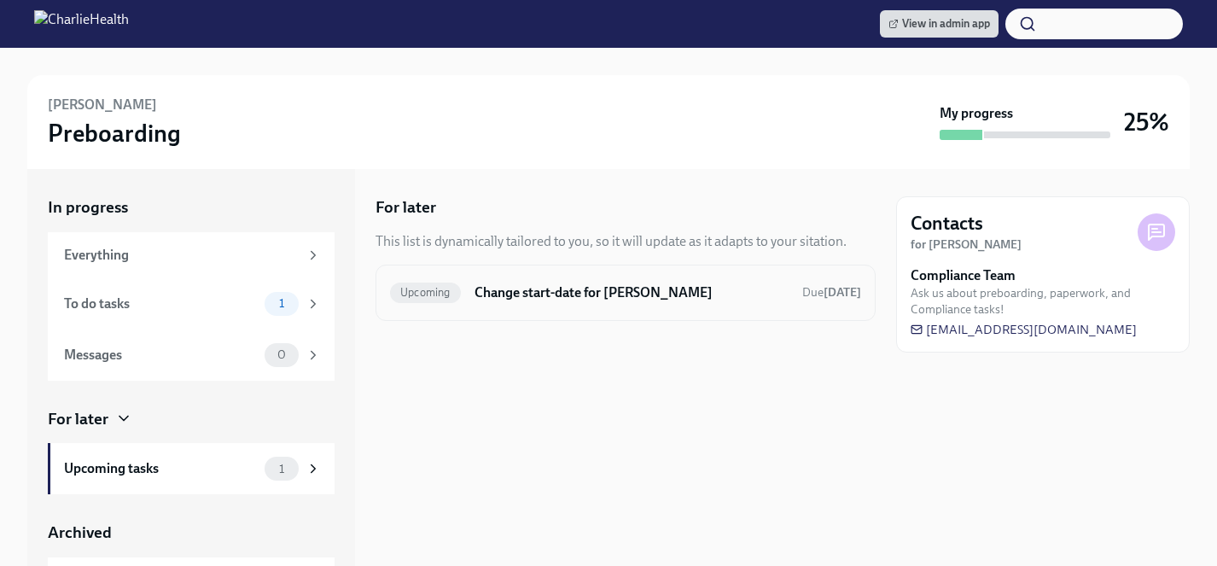
click at [577, 293] on h6 "Change start-date for Kristian McCalop" at bounding box center [631, 292] width 314 height 19
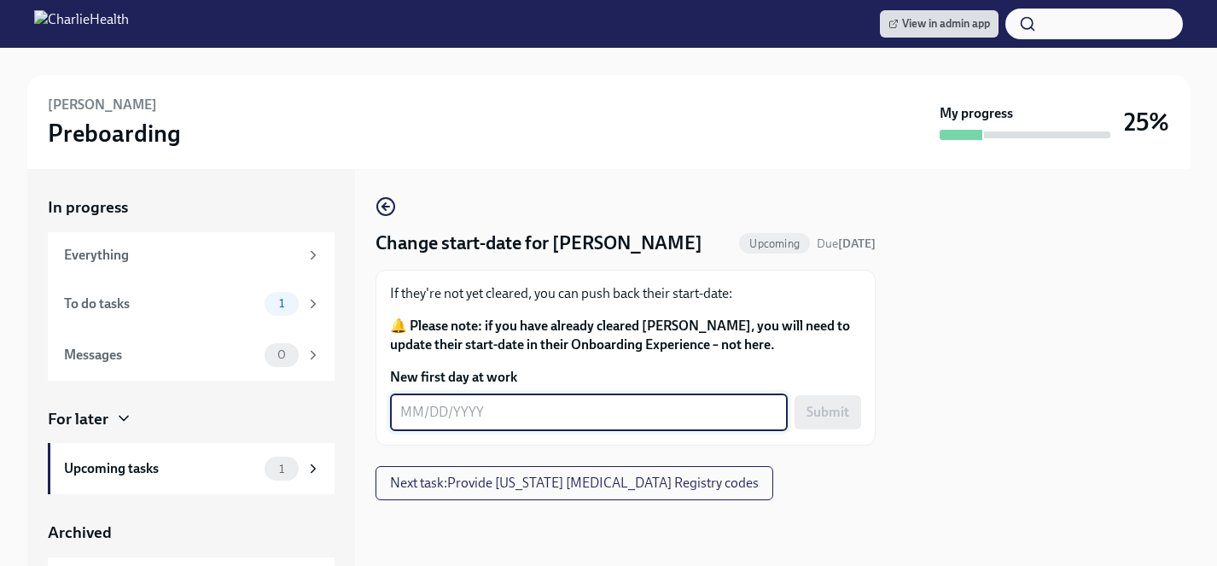
click at [542, 411] on textarea "New first day at work" at bounding box center [588, 412] width 377 height 20
type textarea "10/13/2025"
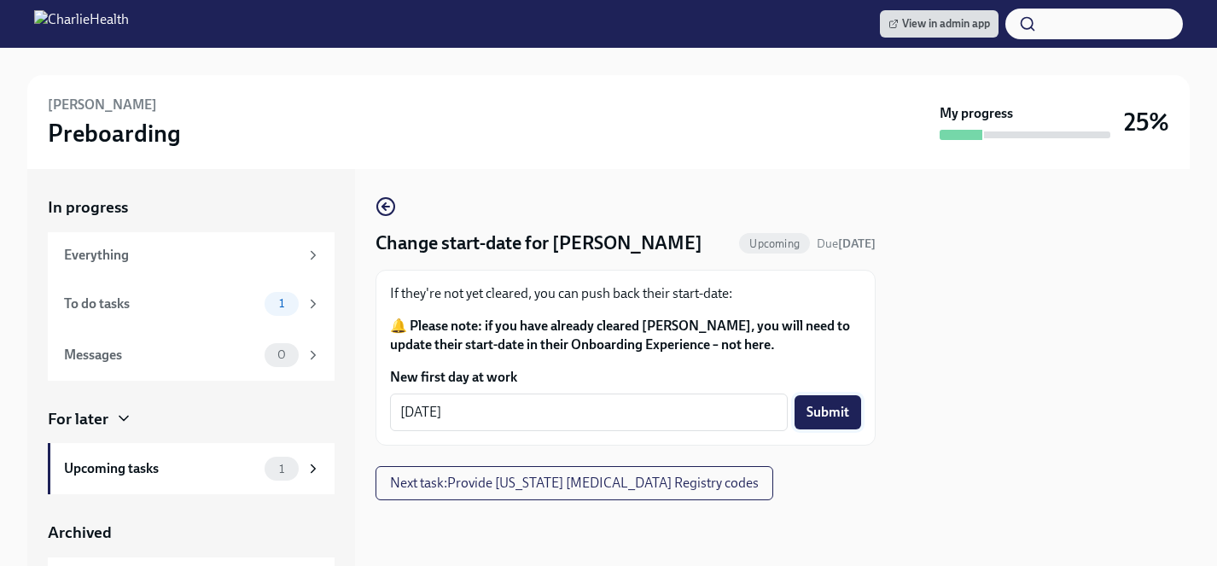
click at [823, 411] on span "Submit" at bounding box center [827, 412] width 43 height 17
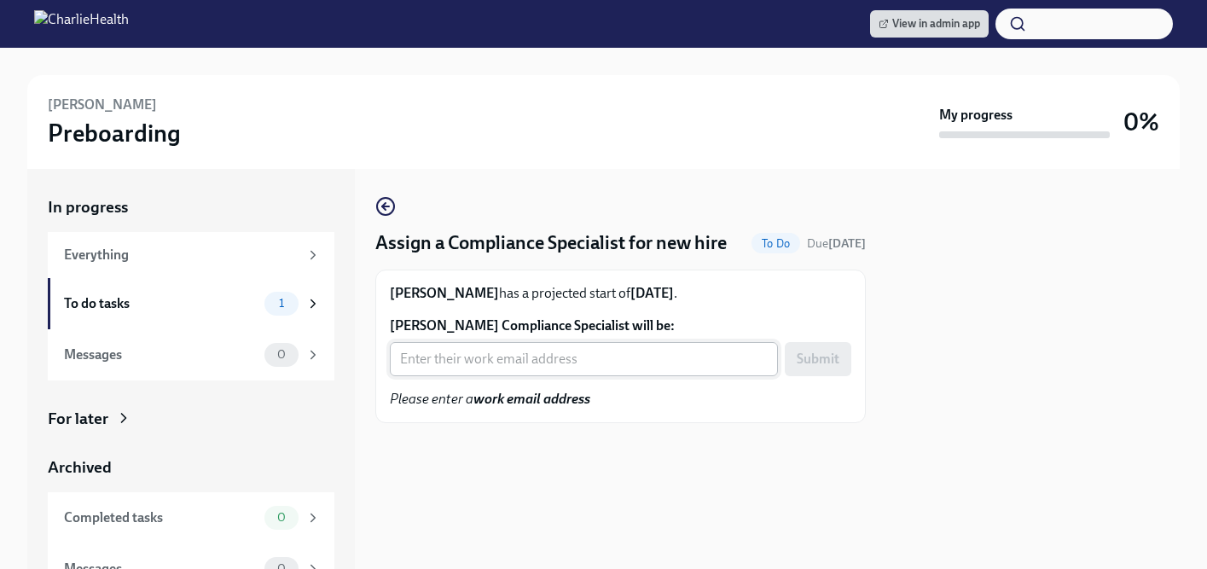
click at [467, 376] on input "[PERSON_NAME] Compliance Specialist will be:" at bounding box center [584, 359] width 388 height 34
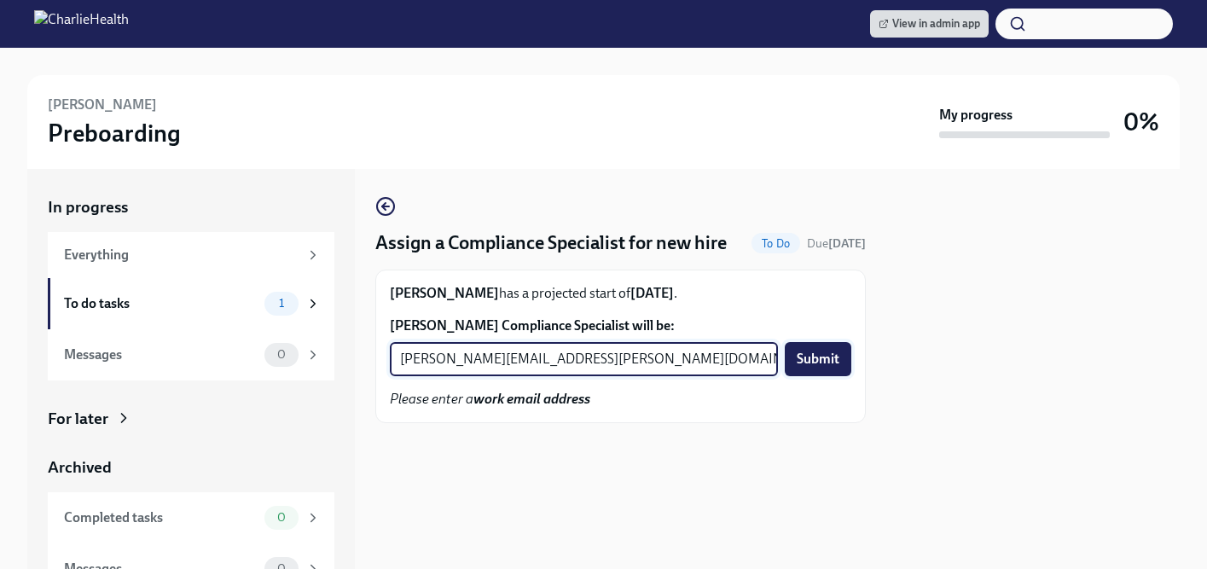
type input "[PERSON_NAME][EMAIL_ADDRESS][PERSON_NAME][DOMAIN_NAME]"
click at [814, 368] on span "Submit" at bounding box center [818, 359] width 43 height 17
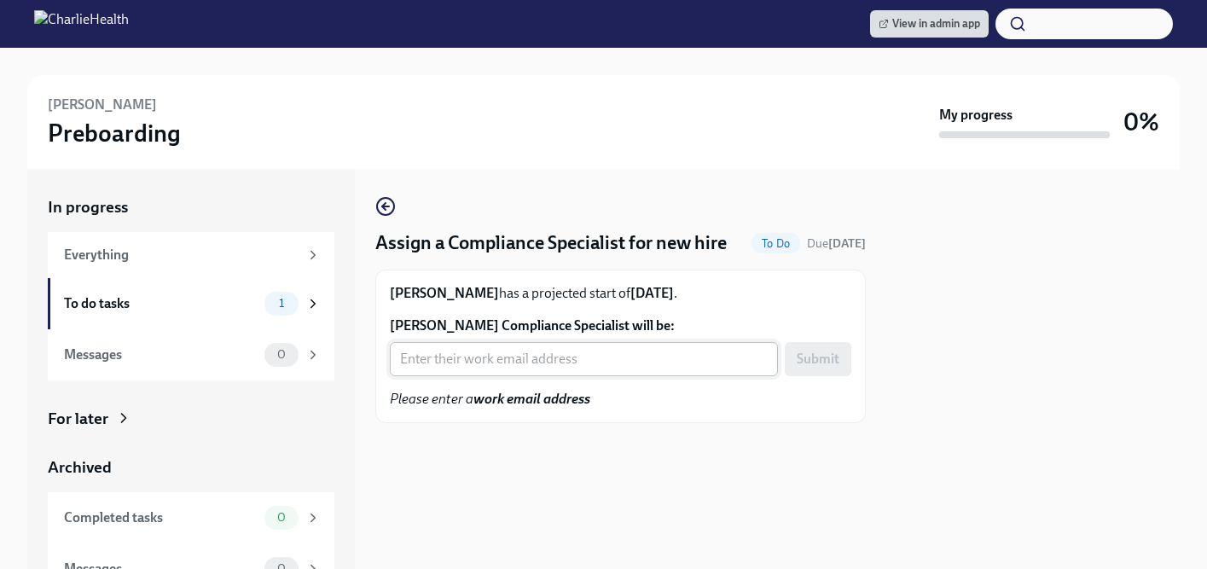
click at [566, 376] on input "[PERSON_NAME] Compliance Specialist will be:" at bounding box center [584, 359] width 388 height 34
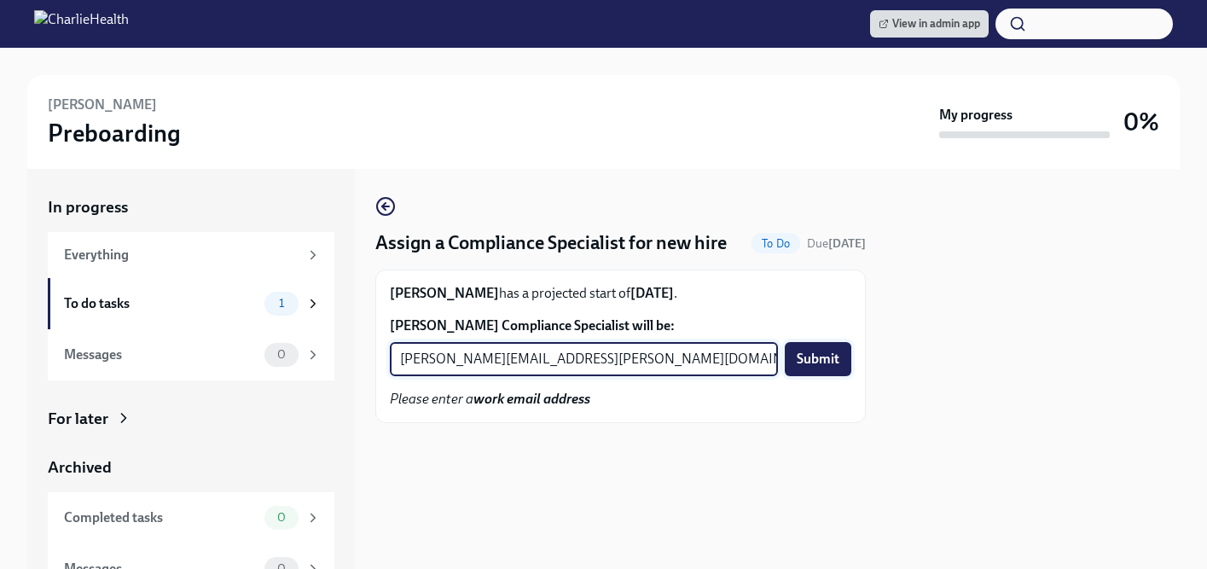
type input "[PERSON_NAME][EMAIL_ADDRESS][PERSON_NAME][DOMAIN_NAME]"
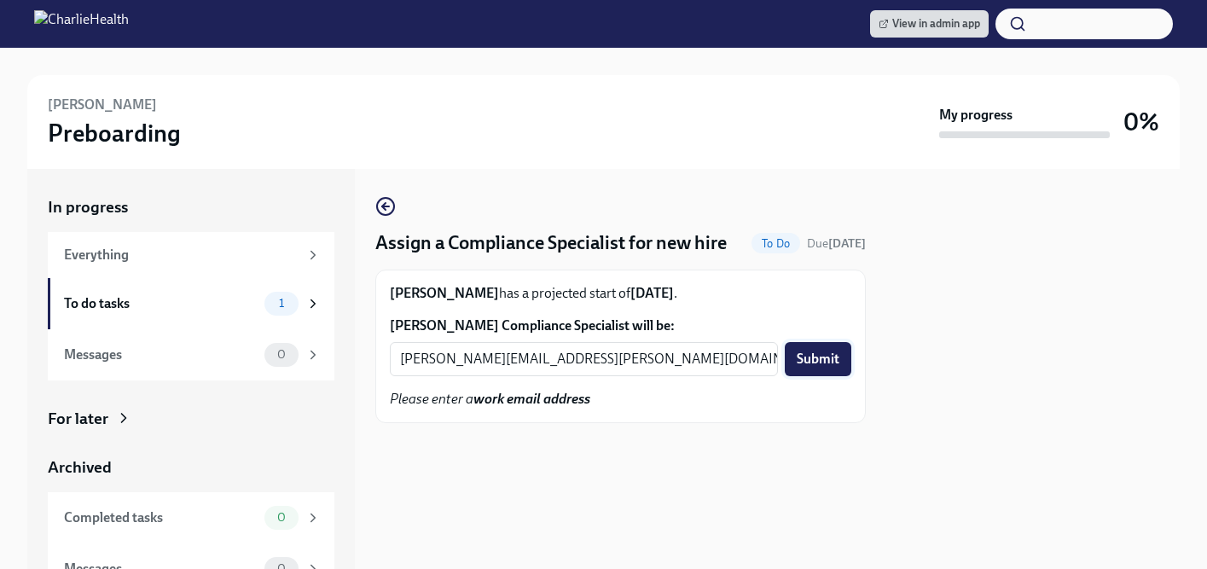
click at [822, 368] on span "Submit" at bounding box center [818, 359] width 43 height 17
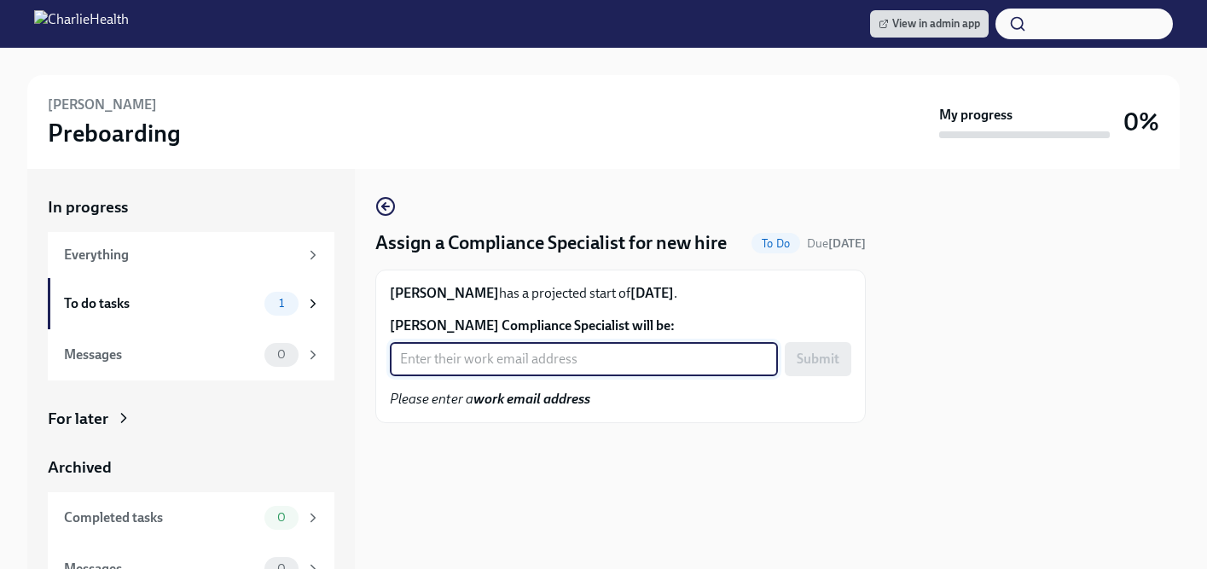
click at [519, 376] on input "Arymis Stevenson's Compliance Specialist will be:" at bounding box center [584, 359] width 388 height 34
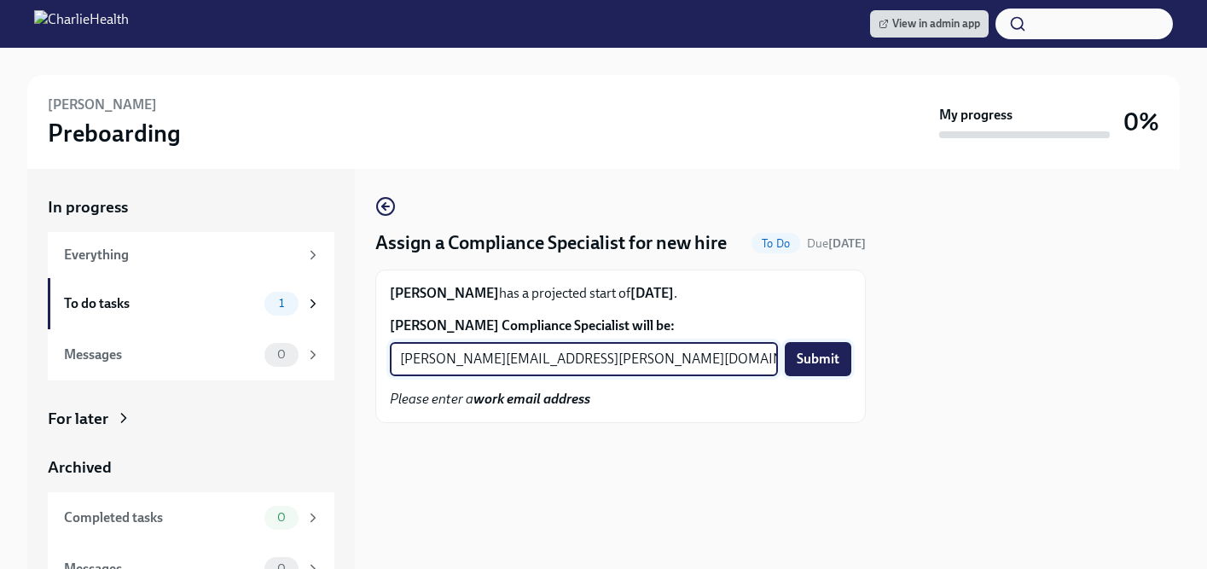
type input "briana.holloway@charliehealth.com"
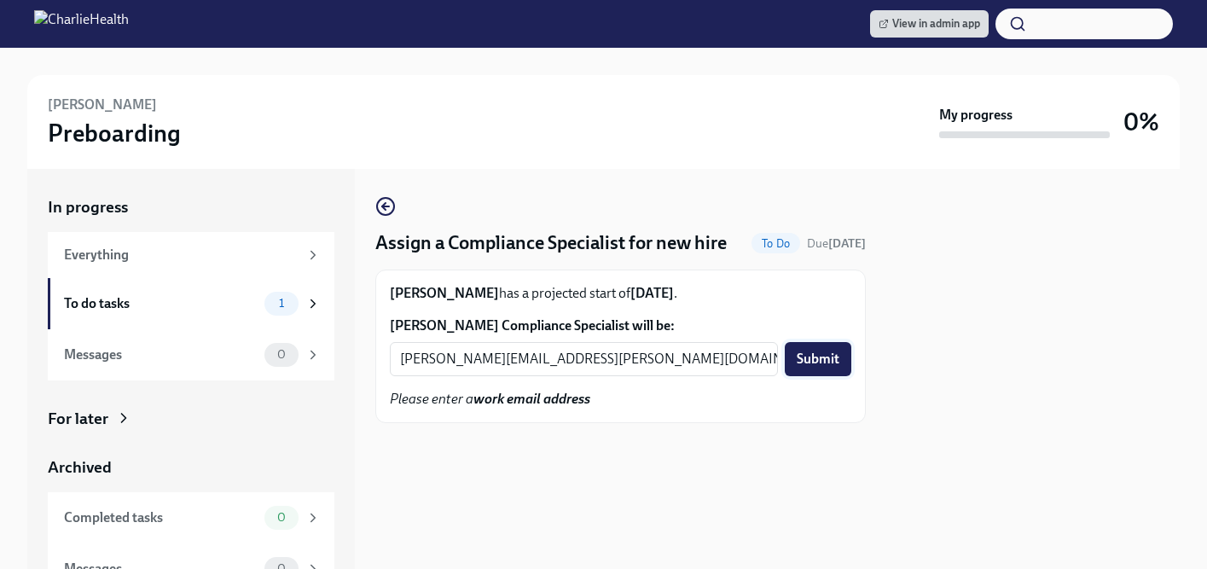
click at [806, 368] on span "Submit" at bounding box center [818, 359] width 43 height 17
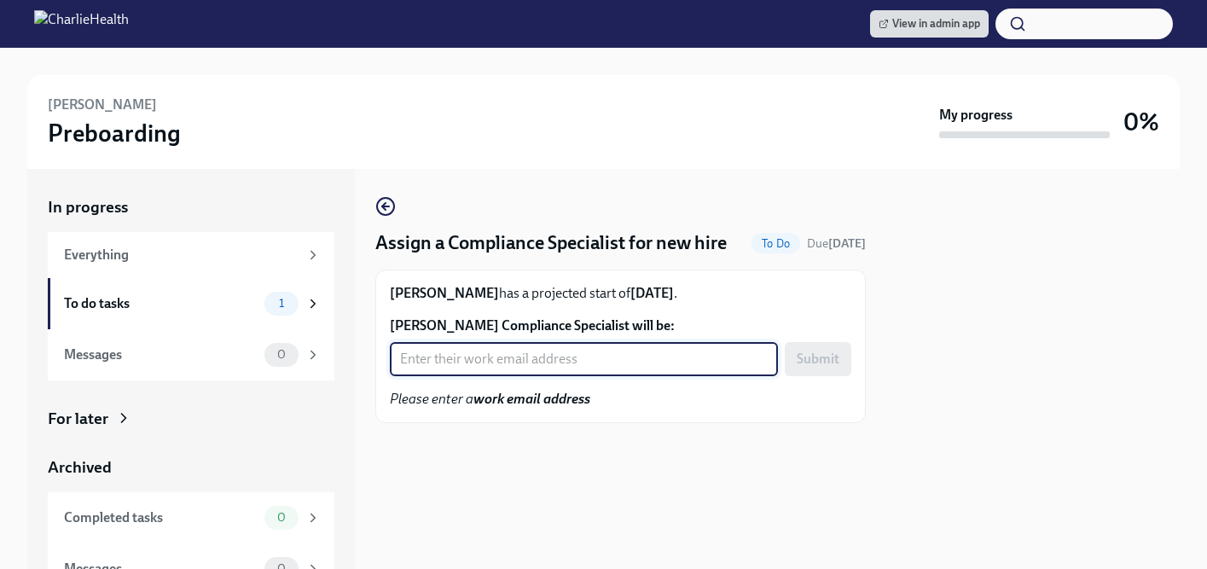
click at [556, 376] on input "[PERSON_NAME] Compliance Specialist will be:" at bounding box center [584, 359] width 388 height 34
type input "[EMAIL_ADDRESS][DOMAIN_NAME]"
click at [828, 368] on span "Submit" at bounding box center [818, 359] width 43 height 17
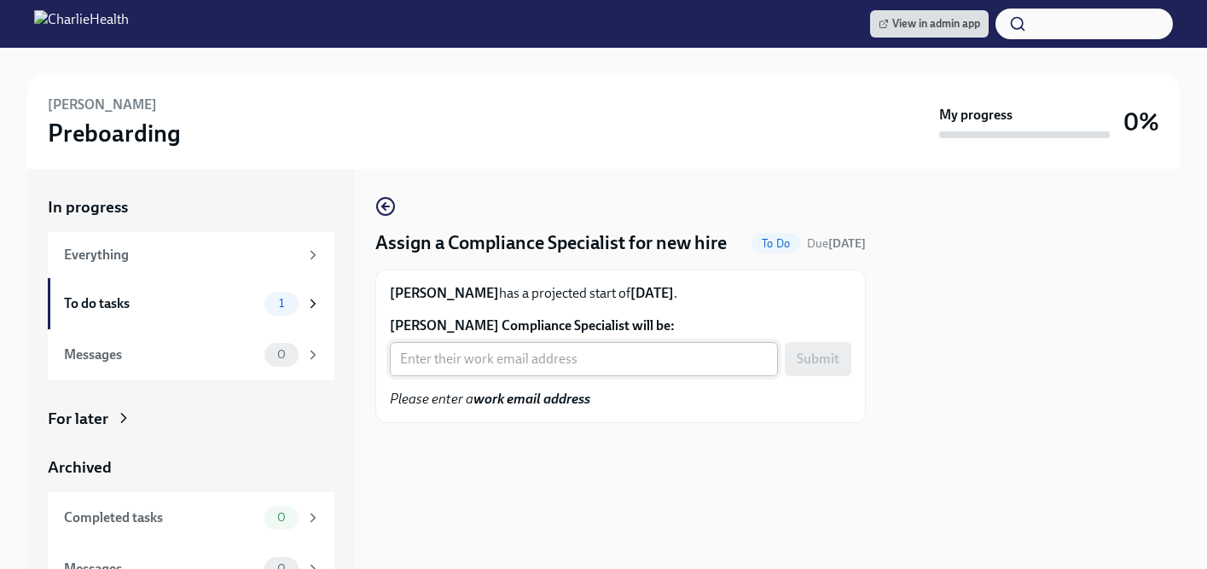
click at [522, 376] on input "[PERSON_NAME] Compliance Specialist will be:" at bounding box center [584, 359] width 388 height 34
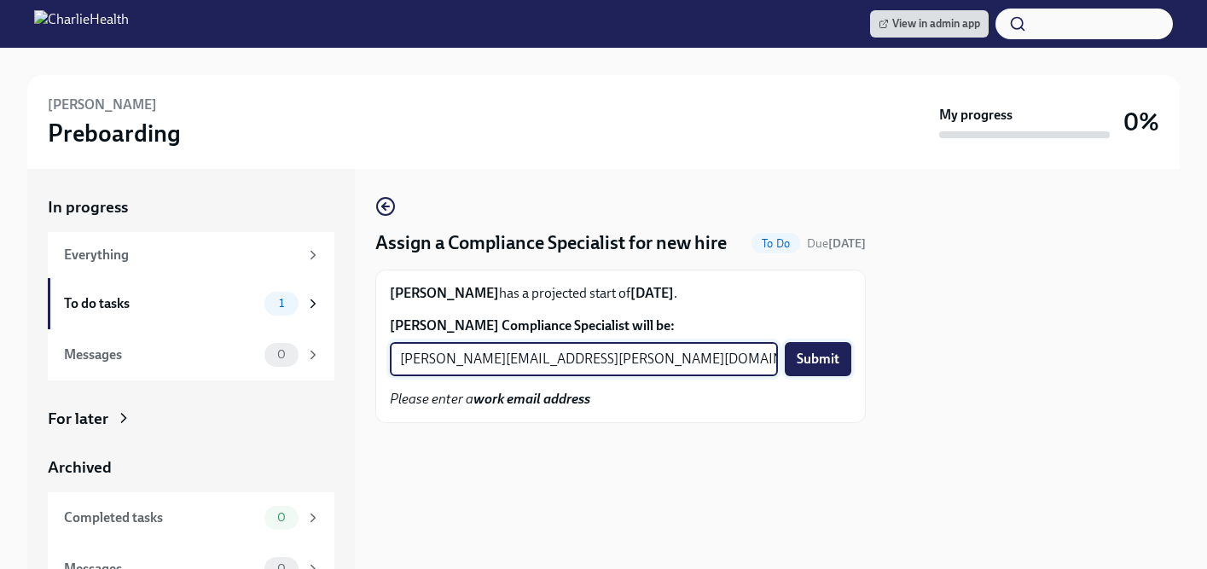
type input "[PERSON_NAME][EMAIL_ADDRESS][PERSON_NAME][DOMAIN_NAME]"
click at [811, 368] on span "Submit" at bounding box center [818, 359] width 43 height 17
